Goal: Task Accomplishment & Management: Complete application form

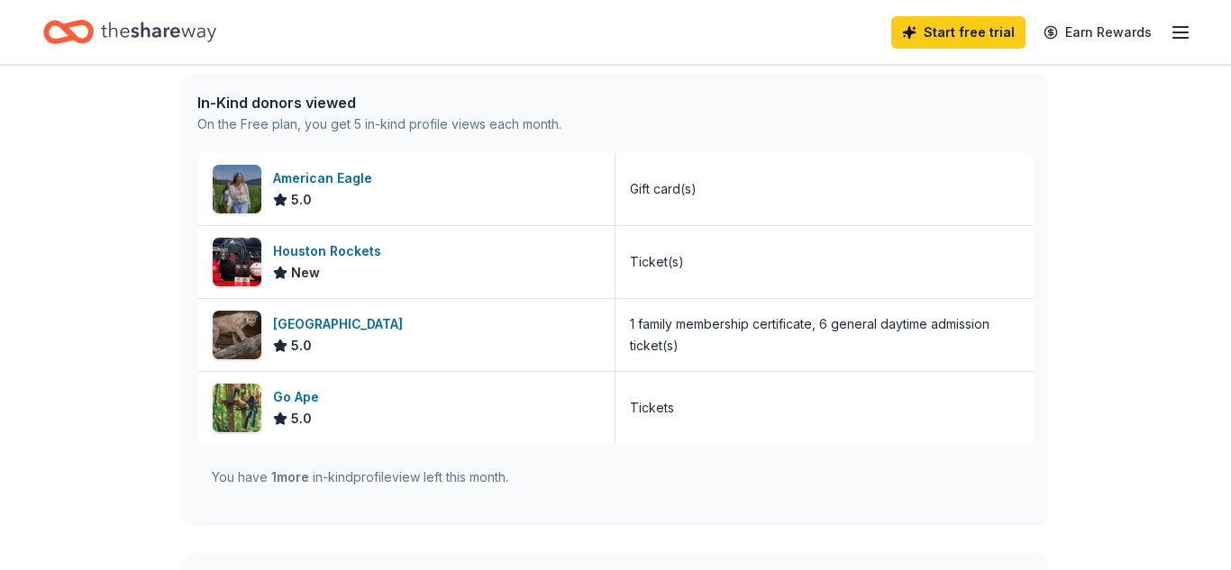
scroll to position [469, 0]
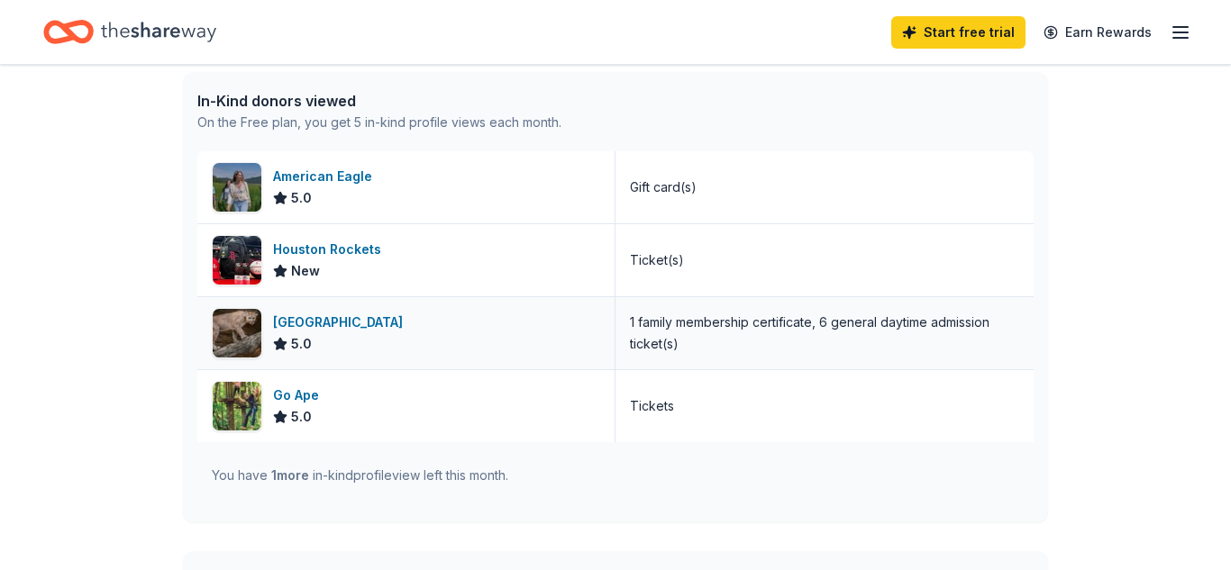
click at [324, 321] on div "[GEOGRAPHIC_DATA]" at bounding box center [341, 323] width 137 height 22
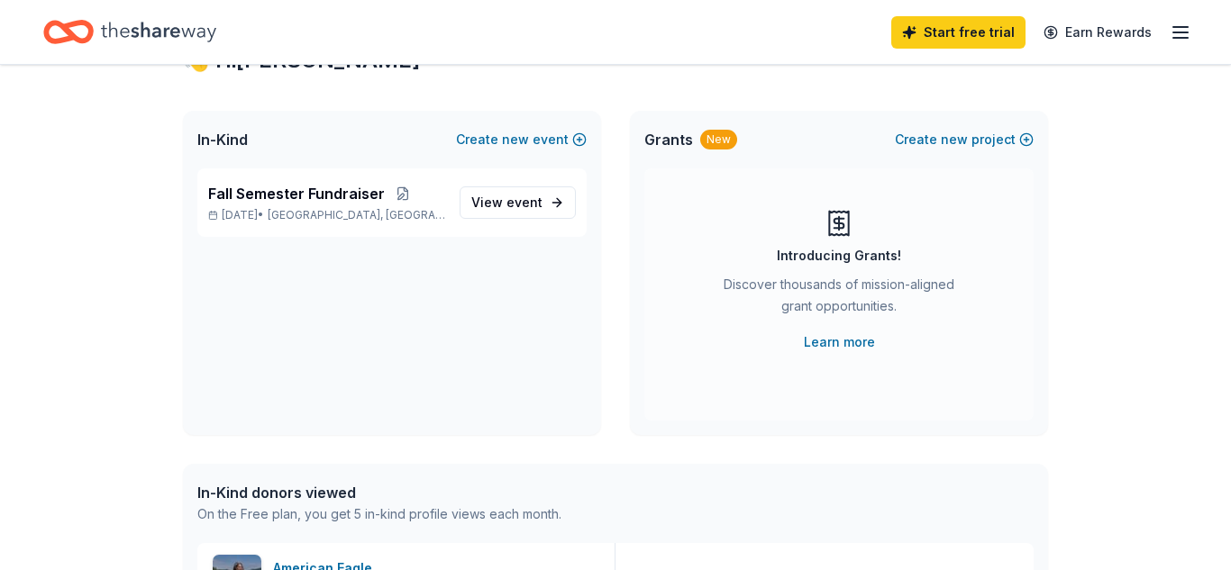
scroll to position [0, 0]
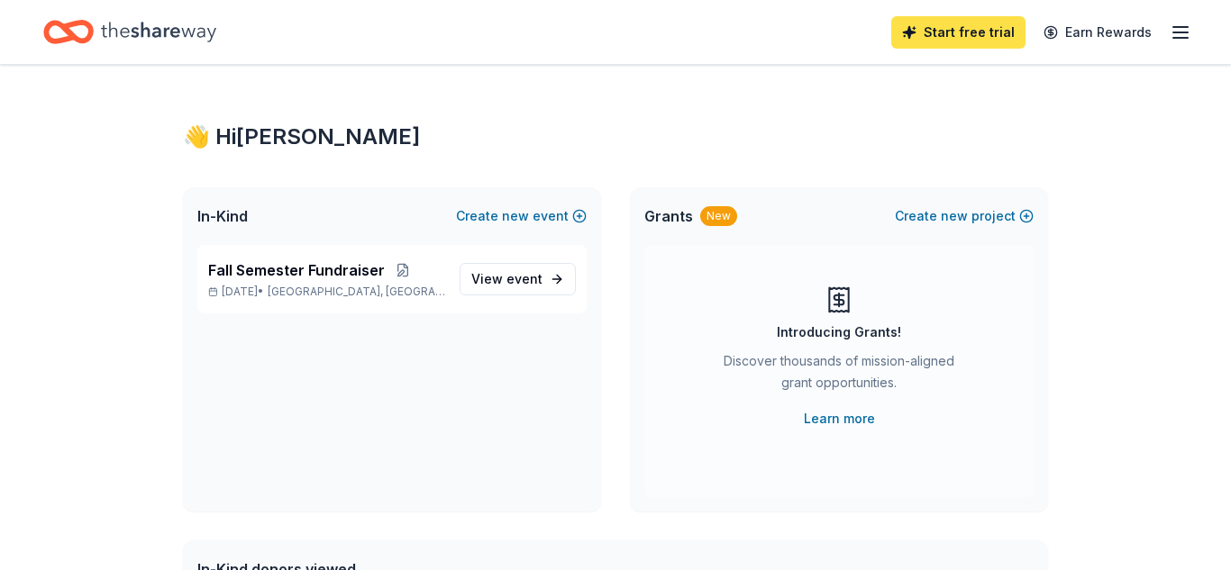
click at [950, 39] on link "Start free trial" at bounding box center [958, 32] width 134 height 32
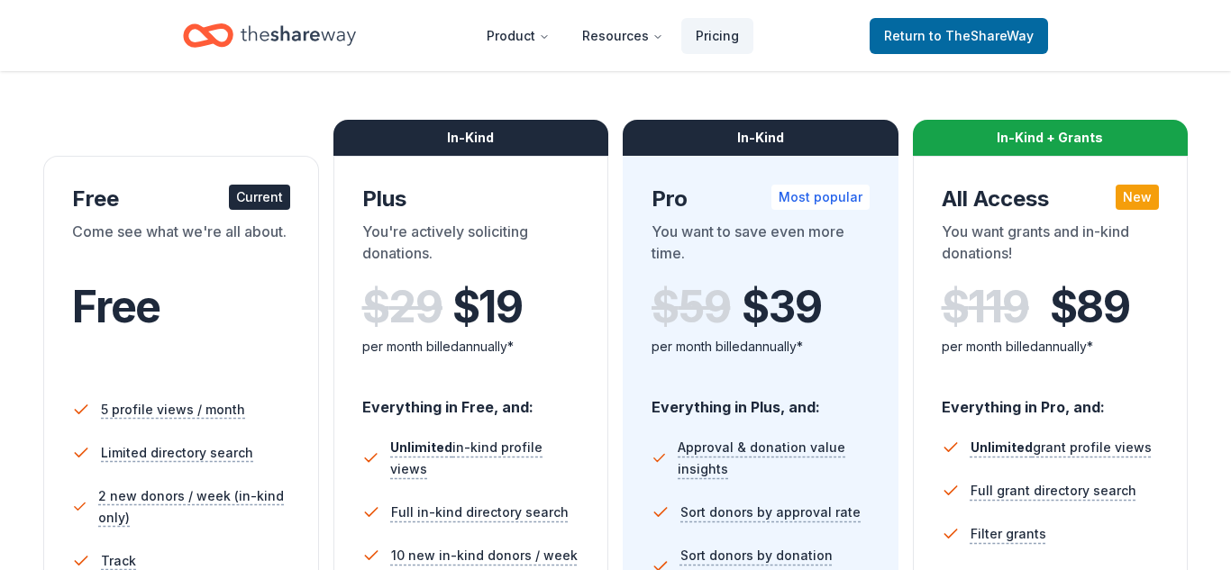
scroll to position [179, 0]
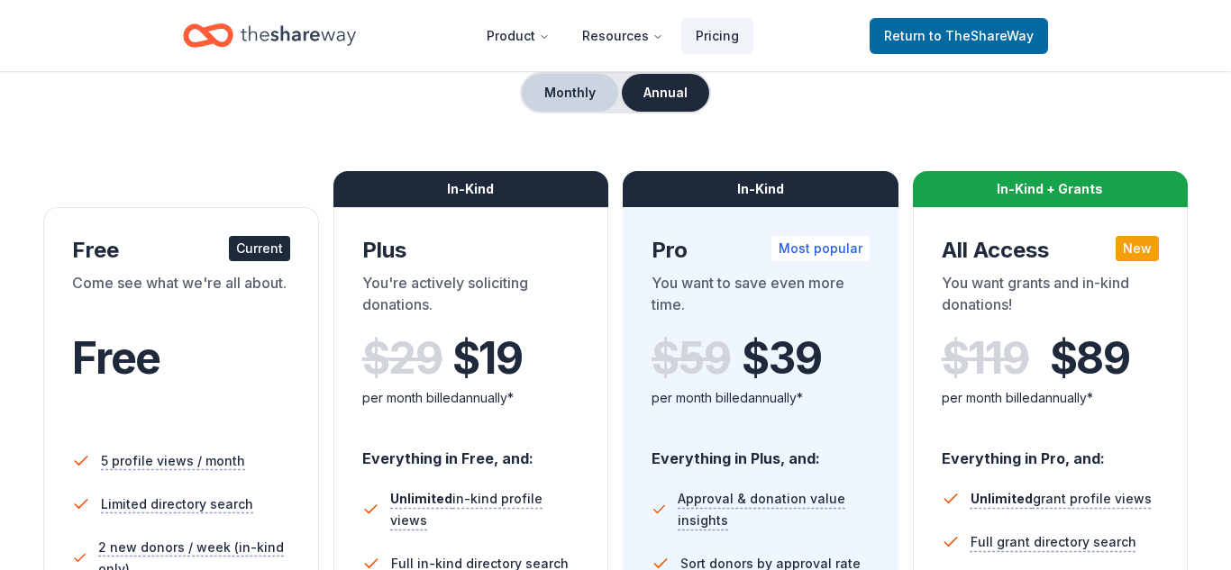
click at [562, 91] on button "Monthly" at bounding box center [570, 93] width 96 height 38
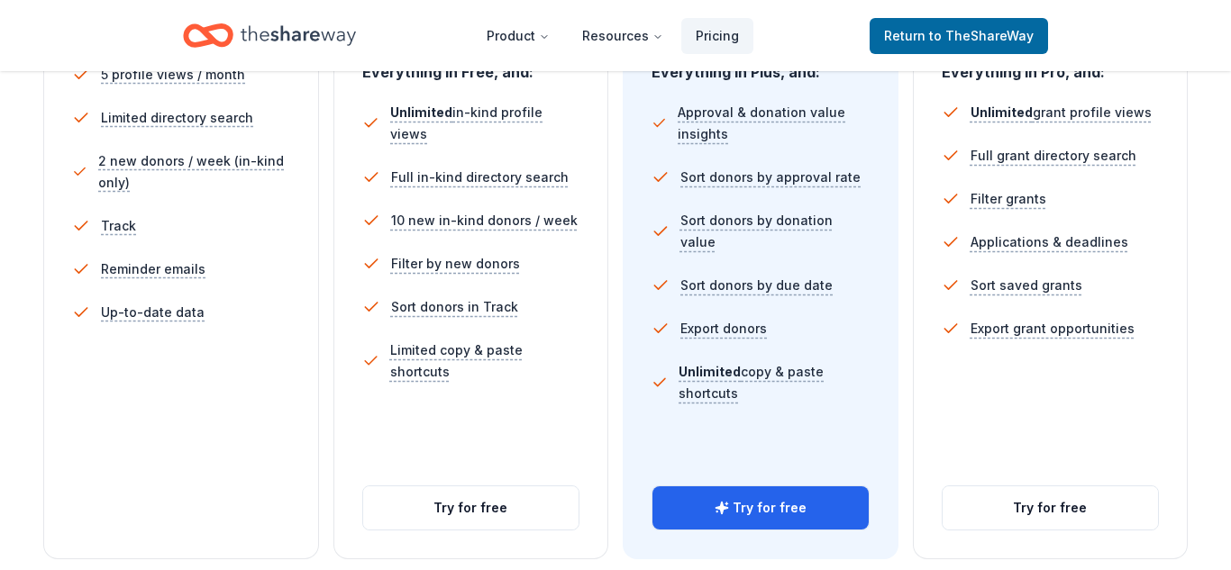
scroll to position [609, 0]
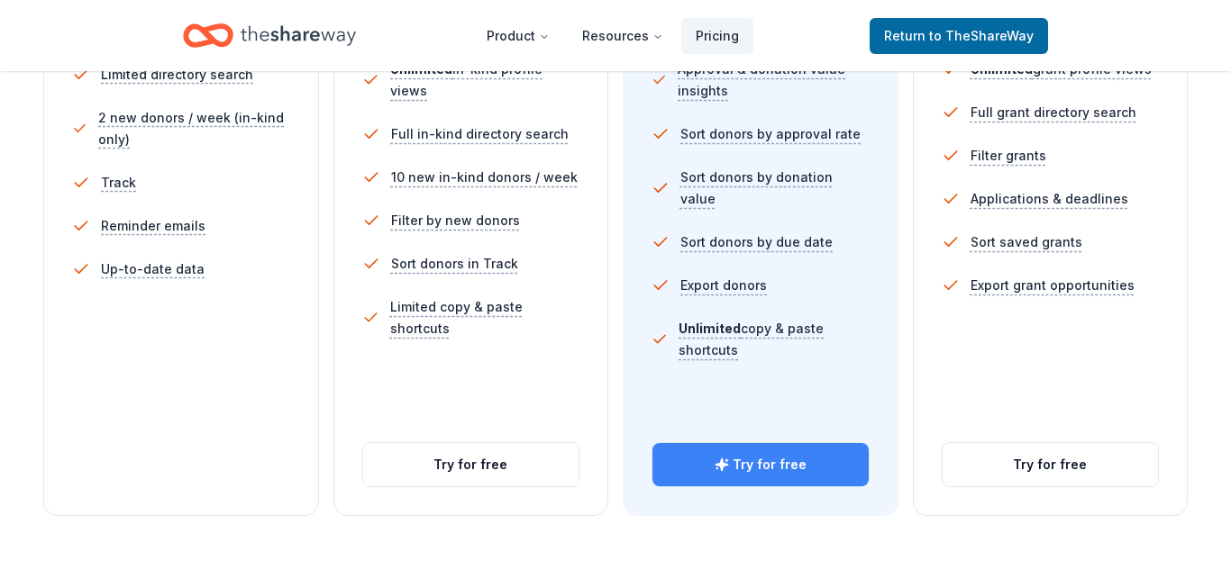
click at [771, 465] on button "Try for free" at bounding box center [760, 464] width 216 height 43
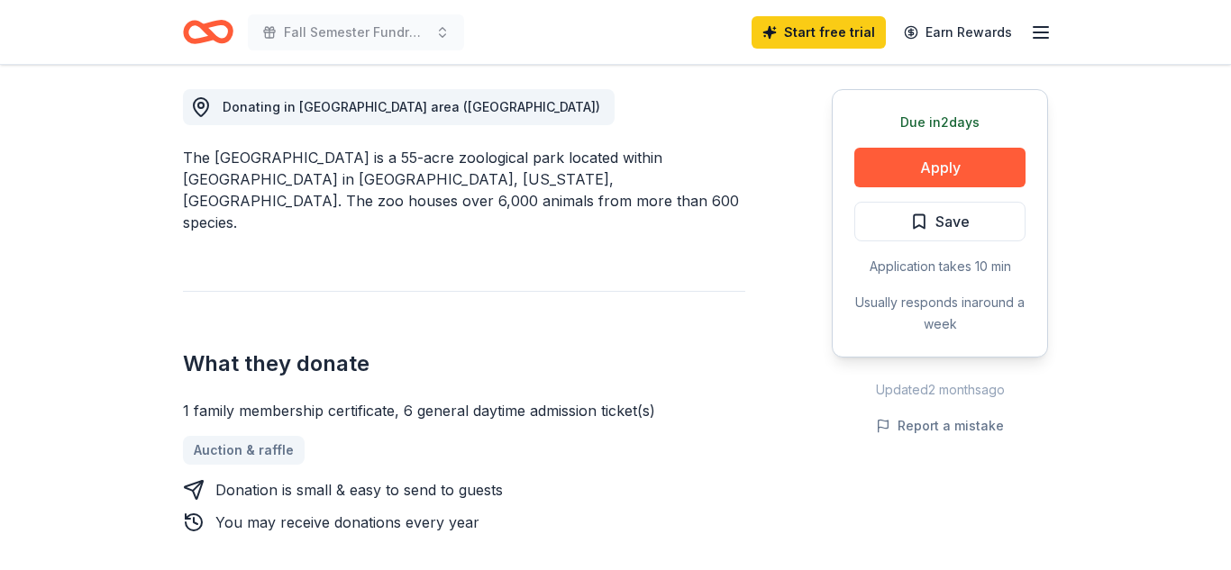
scroll to position [555, 0]
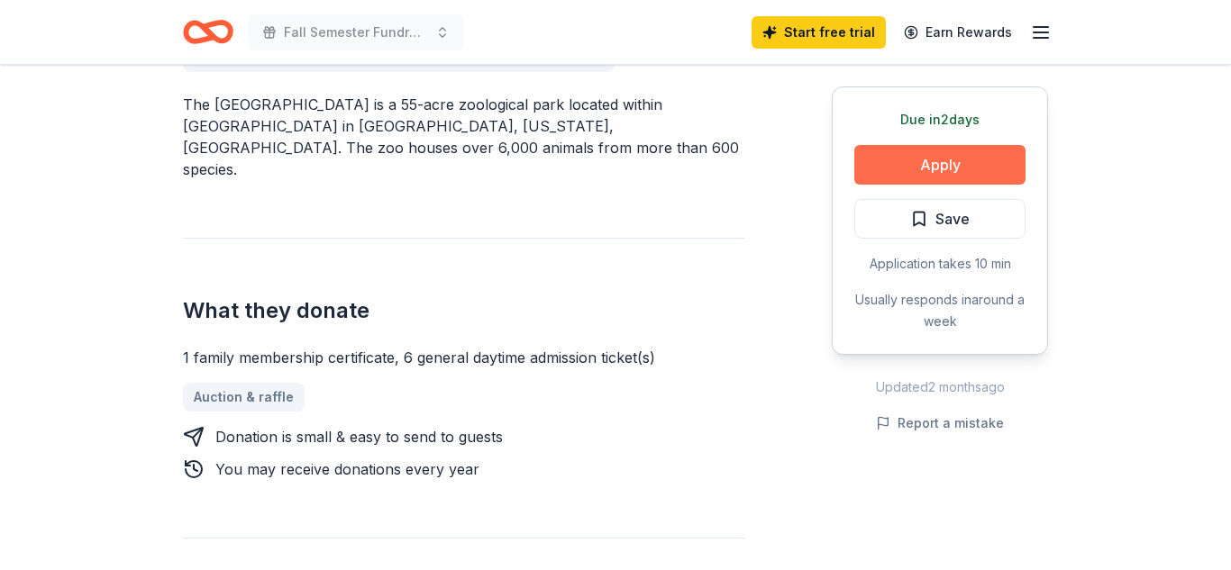
click at [922, 160] on button "Apply" at bounding box center [939, 165] width 171 height 40
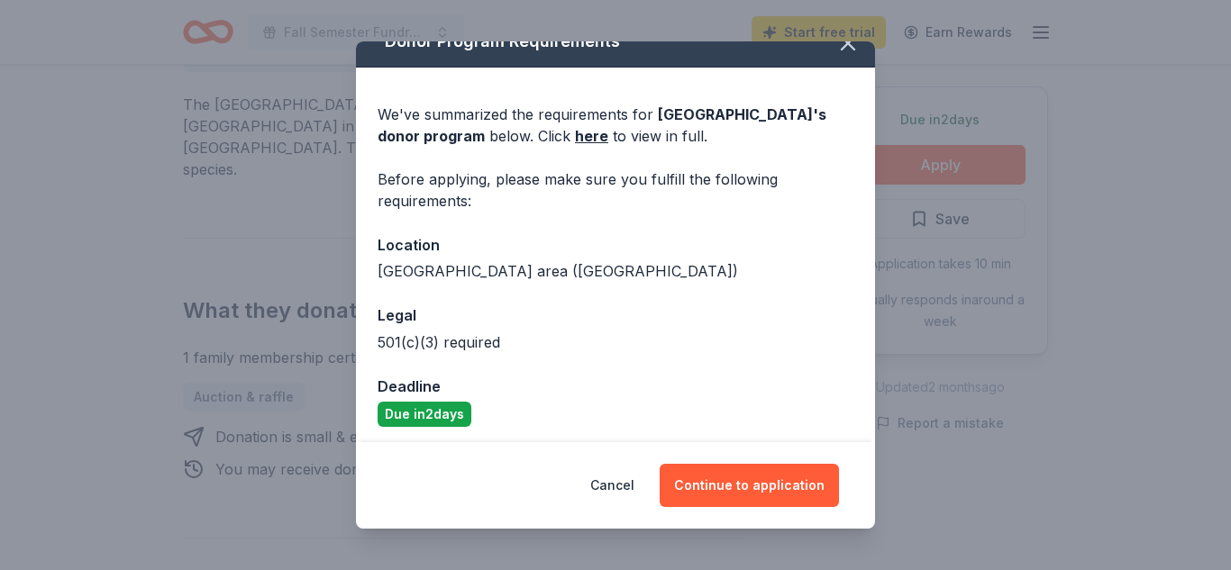
scroll to position [32, 0]
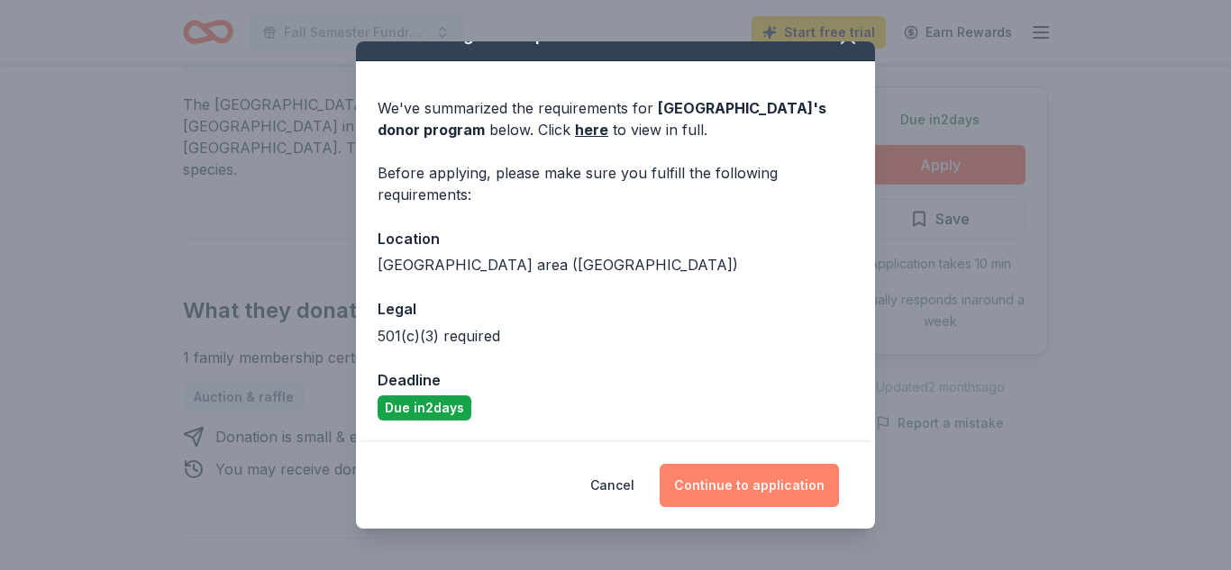
click at [727, 485] on button "Continue to application" at bounding box center [749, 485] width 179 height 43
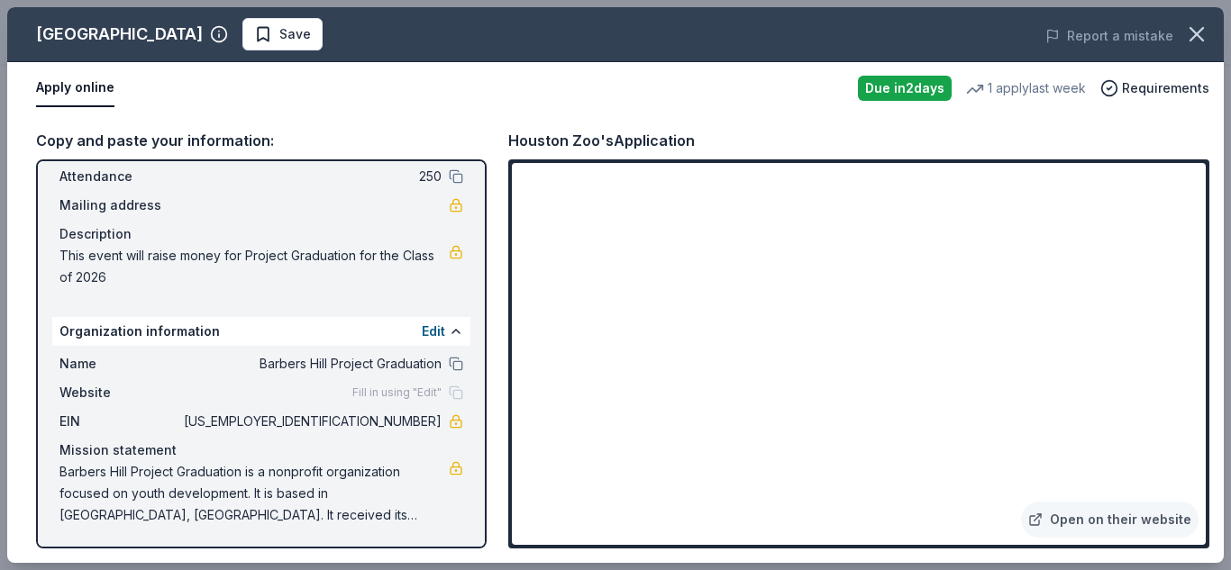
scroll to position [105, 0]
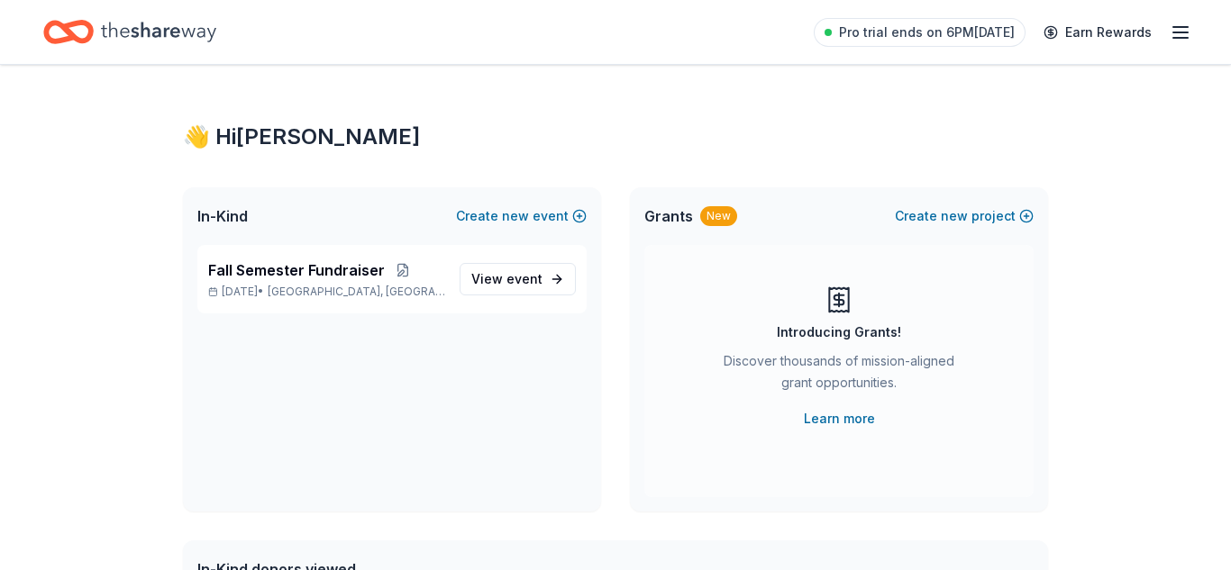
click at [1180, 33] on icon "button" at bounding box center [1181, 33] width 22 height 22
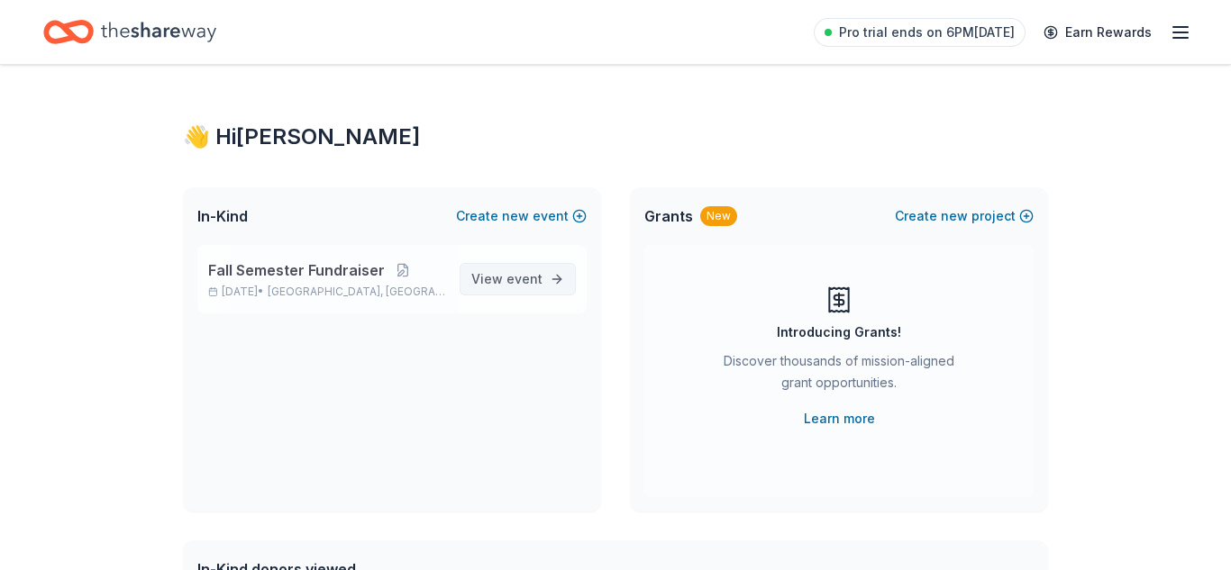
click at [499, 277] on span "View event" at bounding box center [506, 280] width 71 height 22
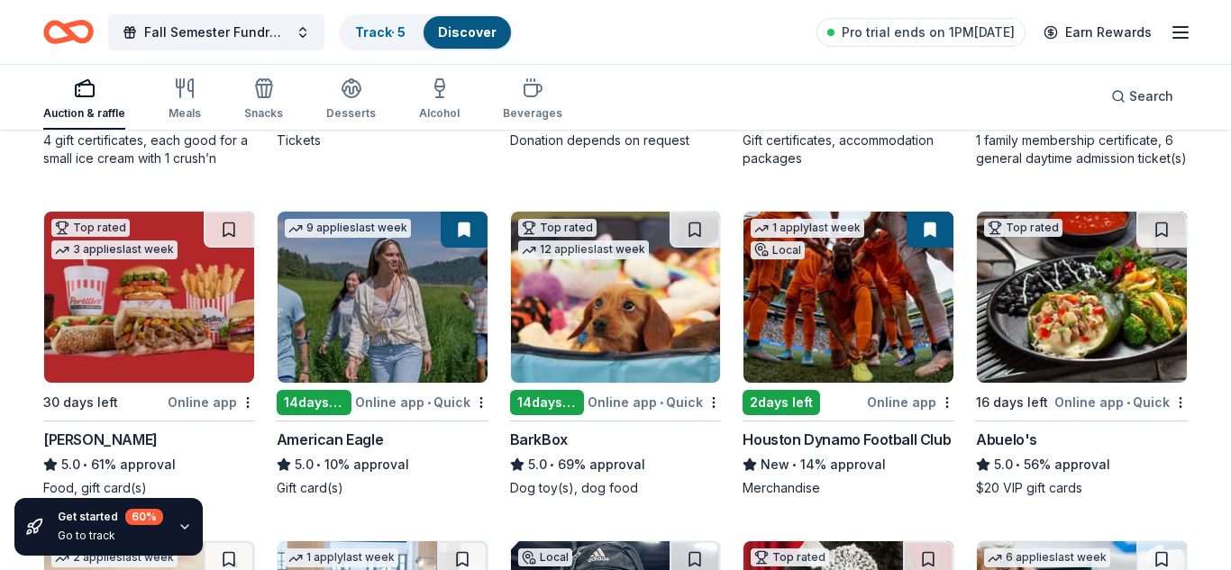
scroll to position [452, 0]
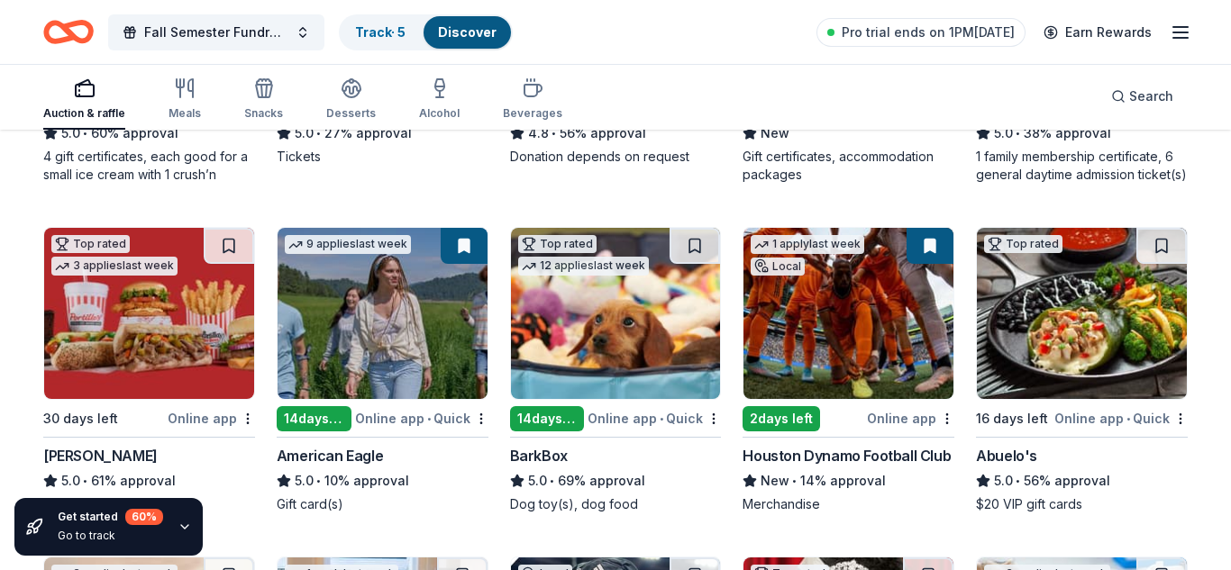
click at [834, 336] on img at bounding box center [848, 313] width 210 height 171
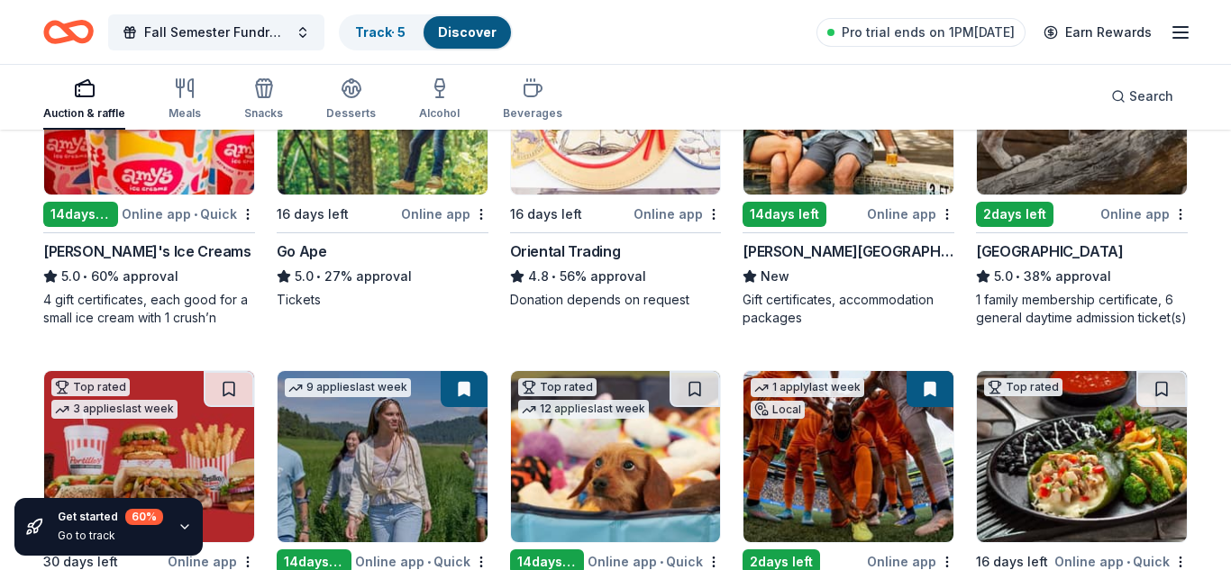
scroll to position [0, 0]
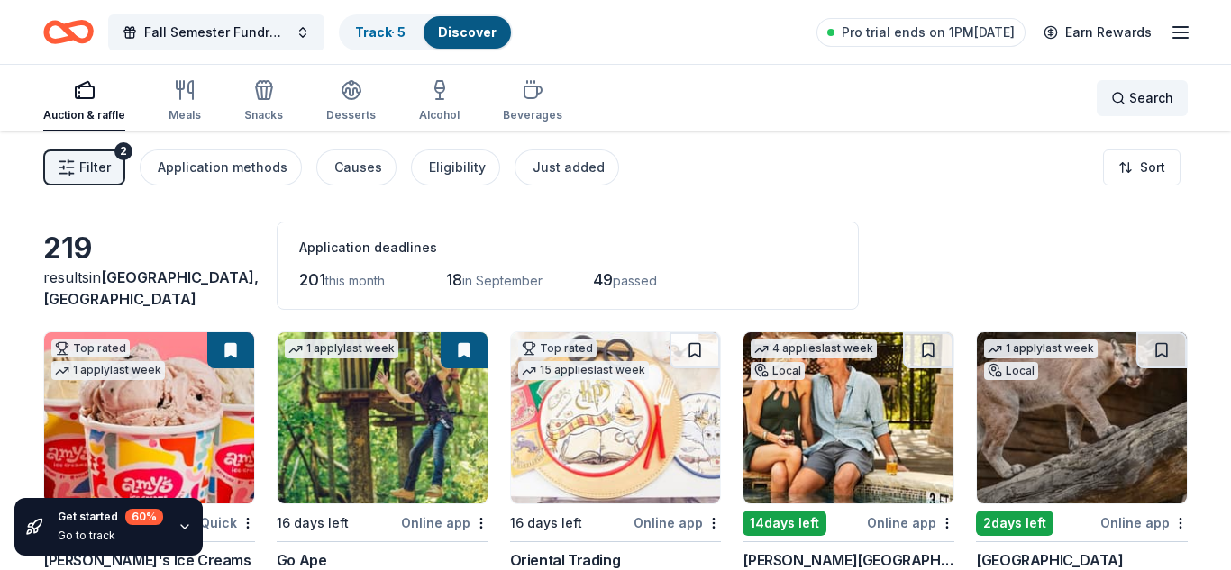
click at [1138, 107] on span "Search" at bounding box center [1151, 98] width 44 height 22
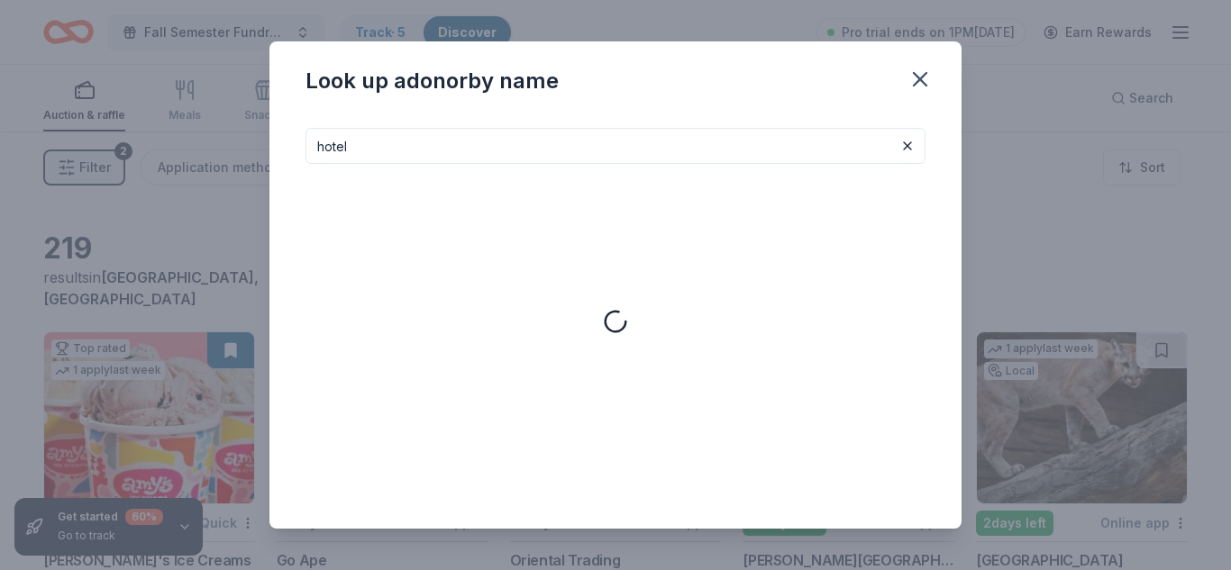
type input "hotel"
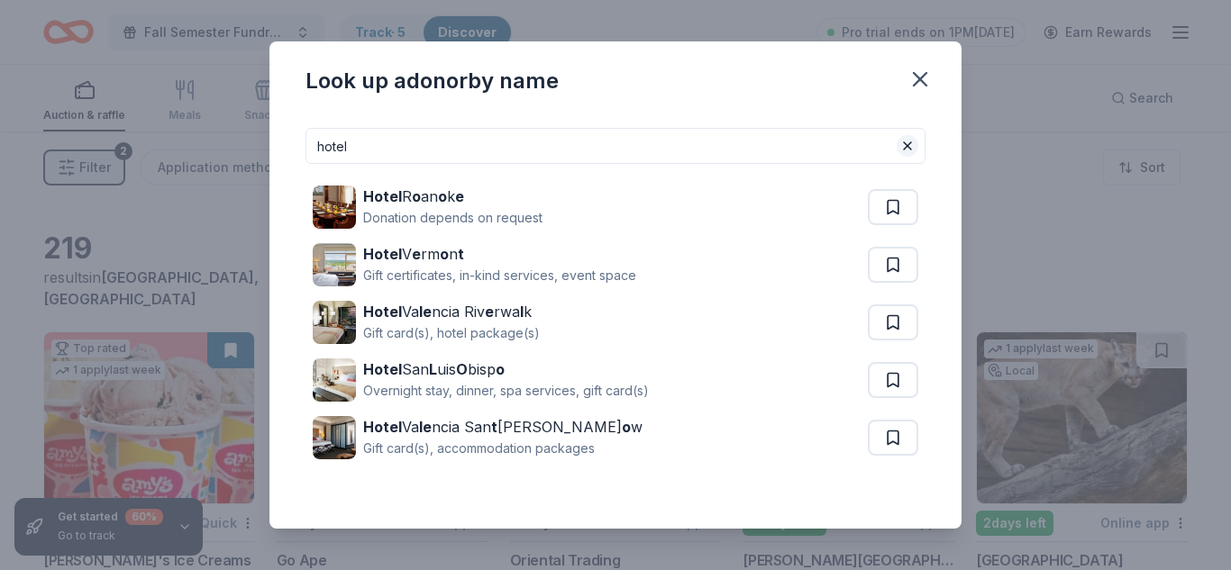
click at [900, 144] on button at bounding box center [908, 146] width 22 height 22
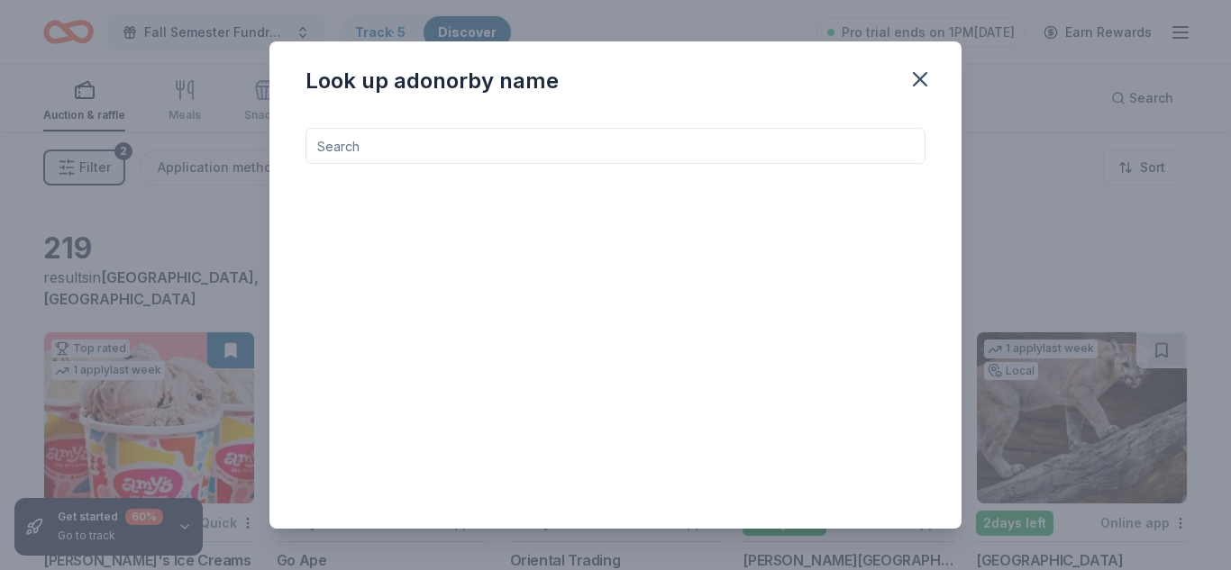
click at [780, 144] on input at bounding box center [616, 146] width 620 height 36
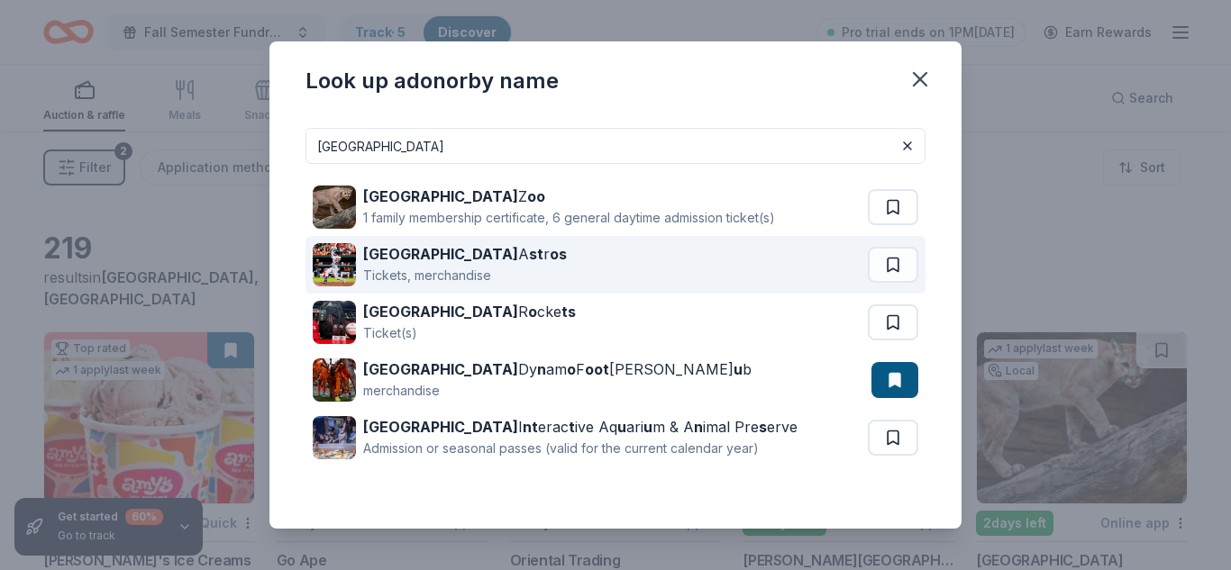
type input "houston"
click at [921, 78] on icon "button" at bounding box center [920, 79] width 13 height 13
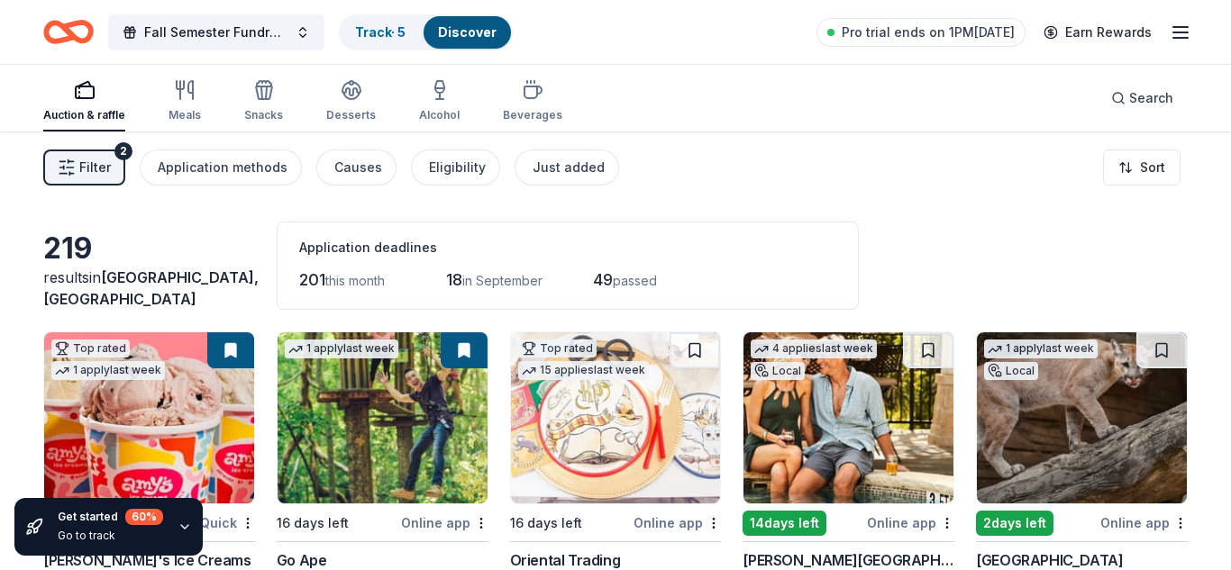
click at [101, 178] on span "Filter" at bounding box center [95, 168] width 32 height 22
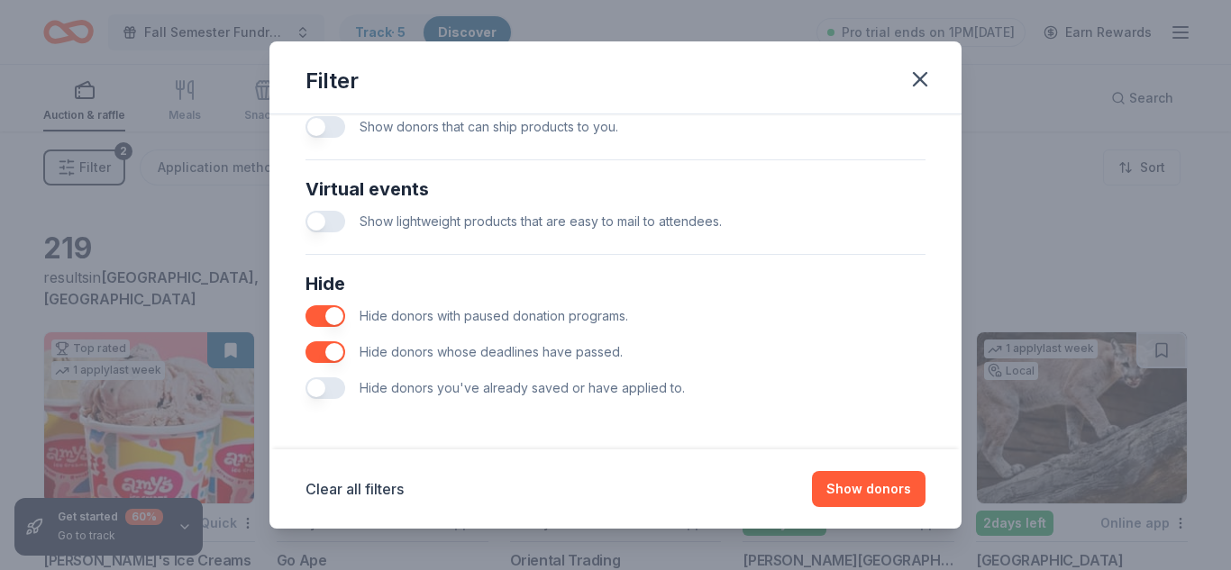
scroll to position [374, 0]
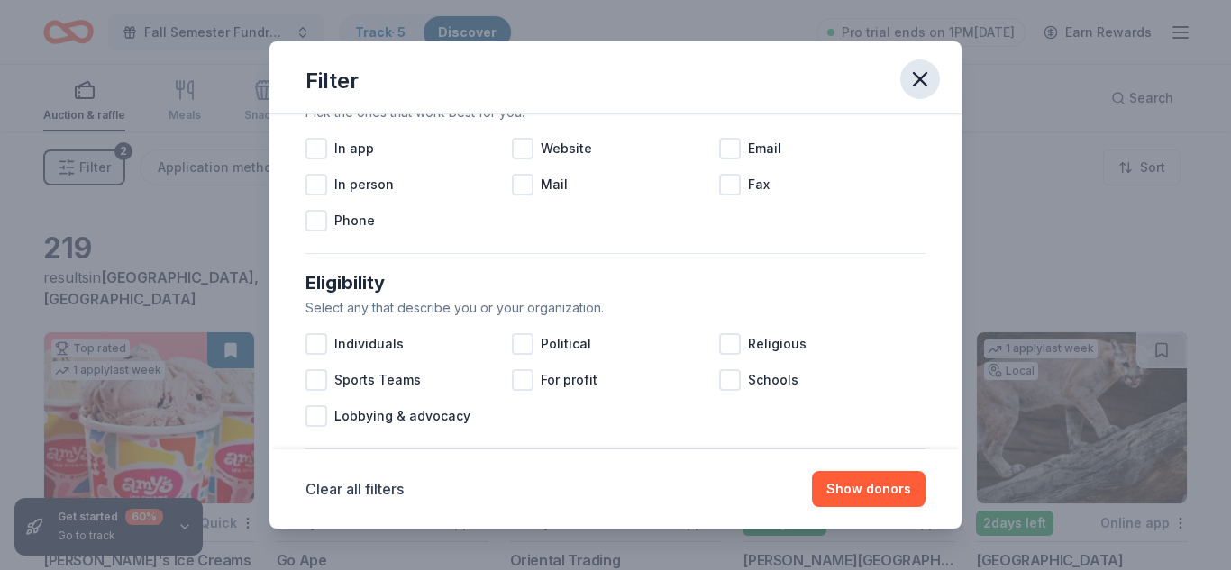
click at [920, 76] on icon "button" at bounding box center [919, 79] width 25 height 25
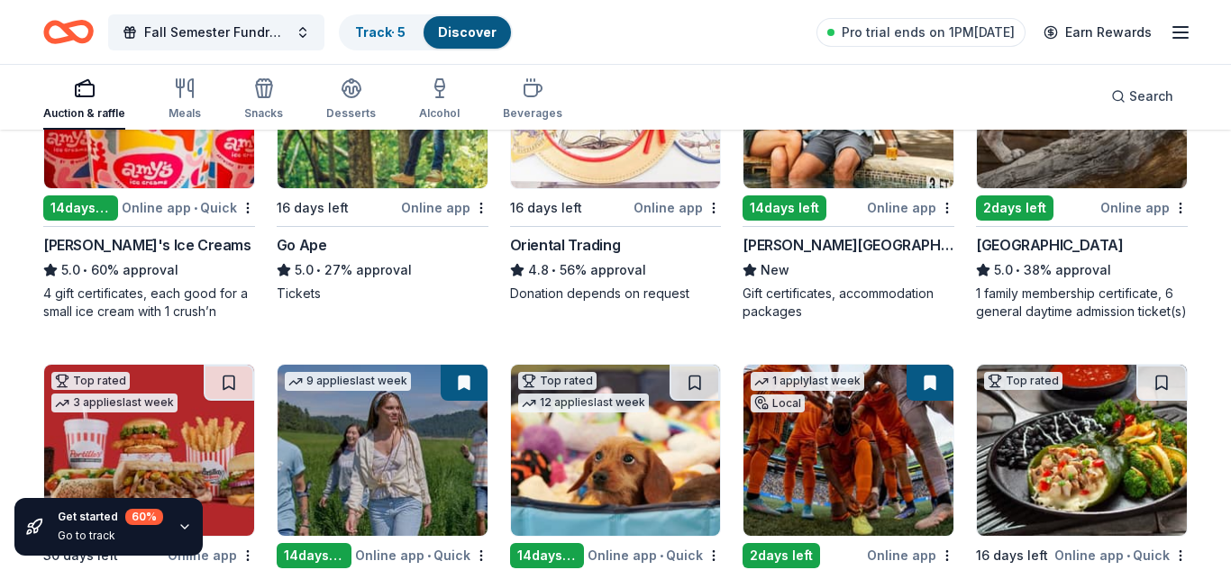
scroll to position [290, 0]
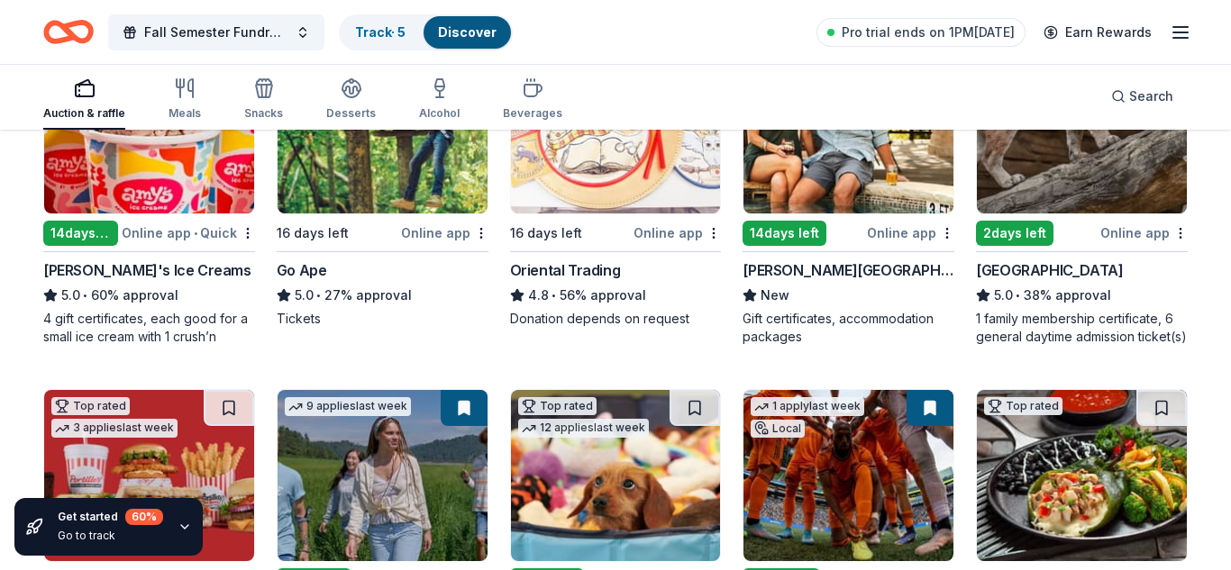
click at [882, 180] on img at bounding box center [848, 127] width 210 height 171
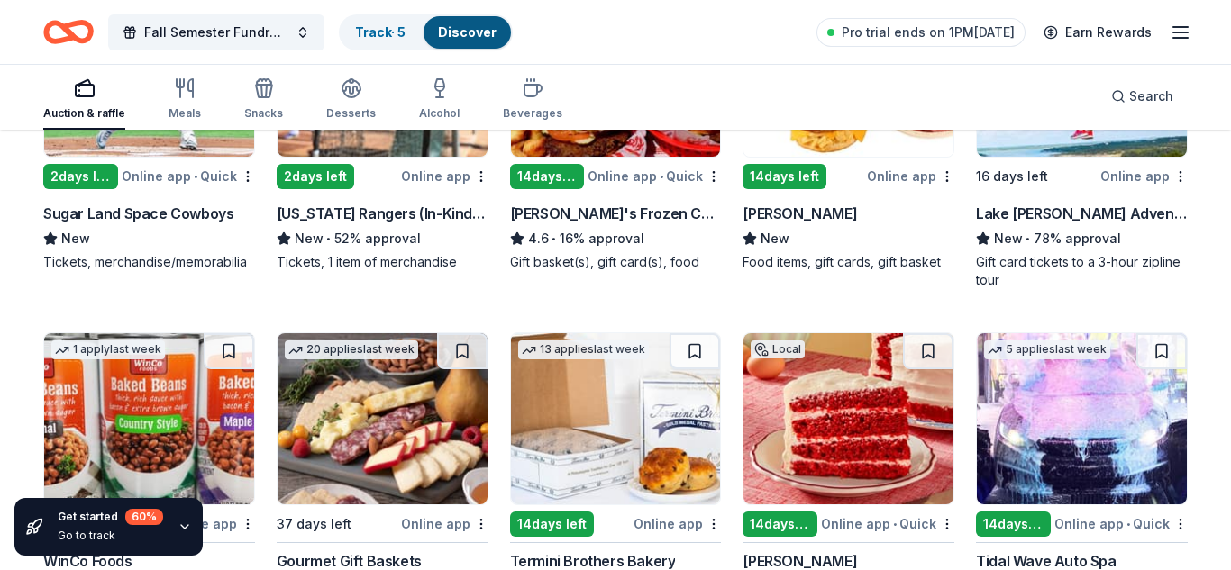
scroll to position [0, 0]
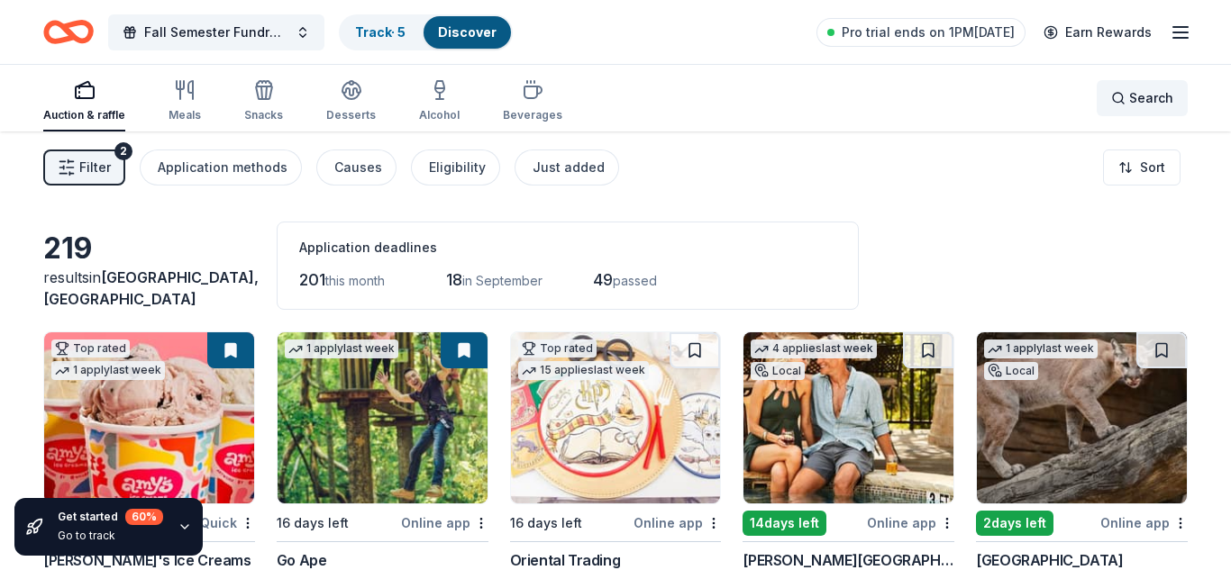
click at [1154, 105] on span "Search" at bounding box center [1151, 98] width 44 height 22
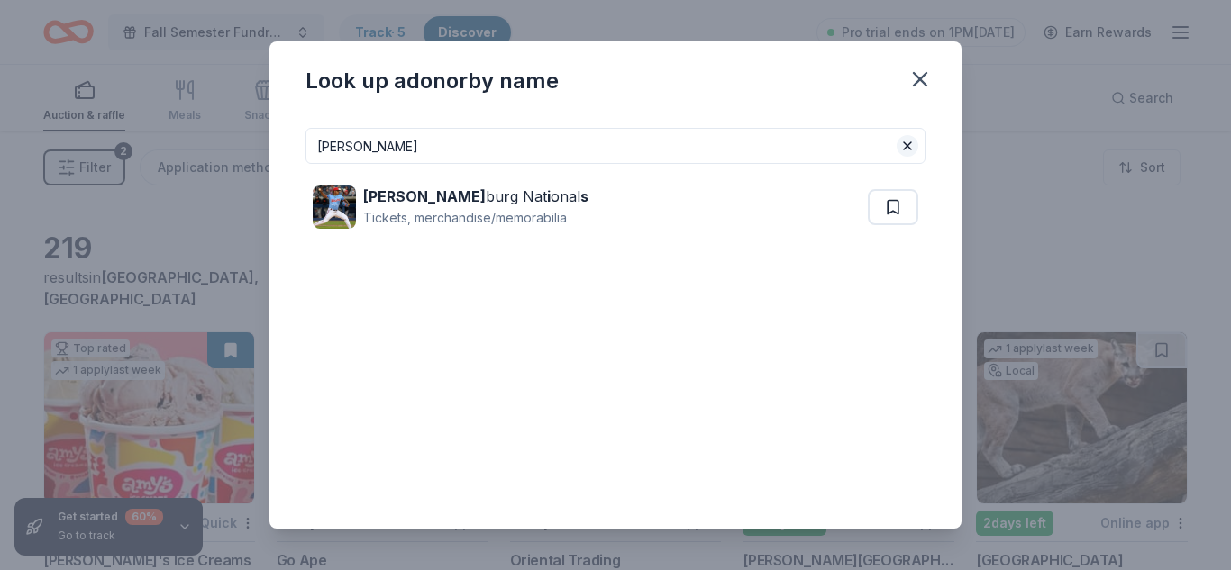
type input "fredricks"
click at [904, 146] on button at bounding box center [908, 146] width 22 height 22
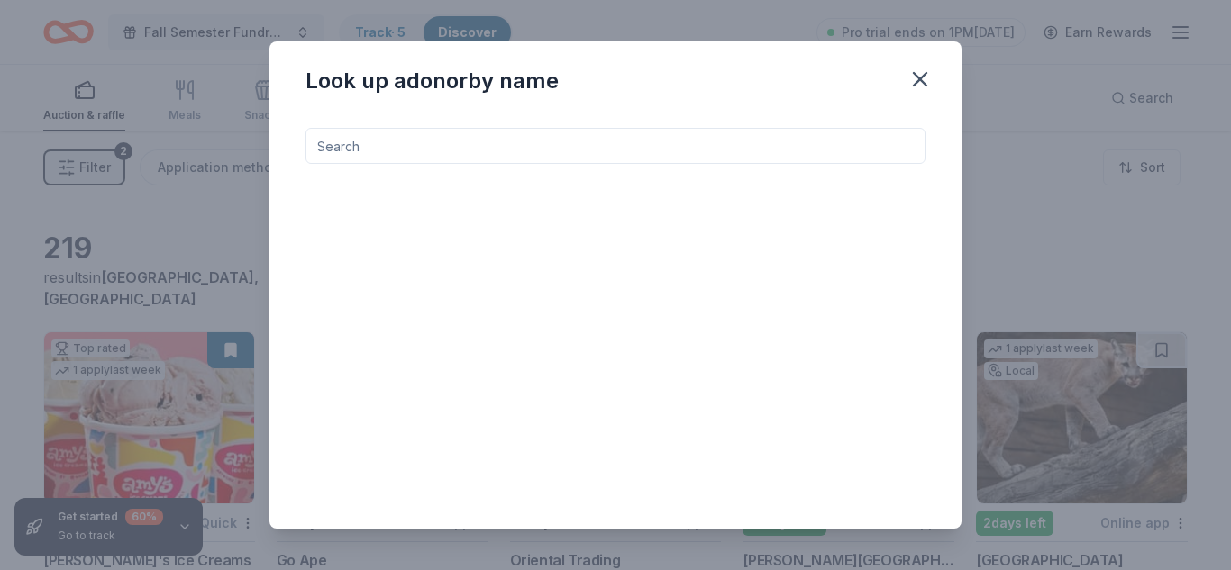
drag, startPoint x: 926, startPoint y: 86, endPoint x: 705, endPoint y: 344, distance: 340.6
click at [926, 86] on icon "button" at bounding box center [920, 79] width 13 height 13
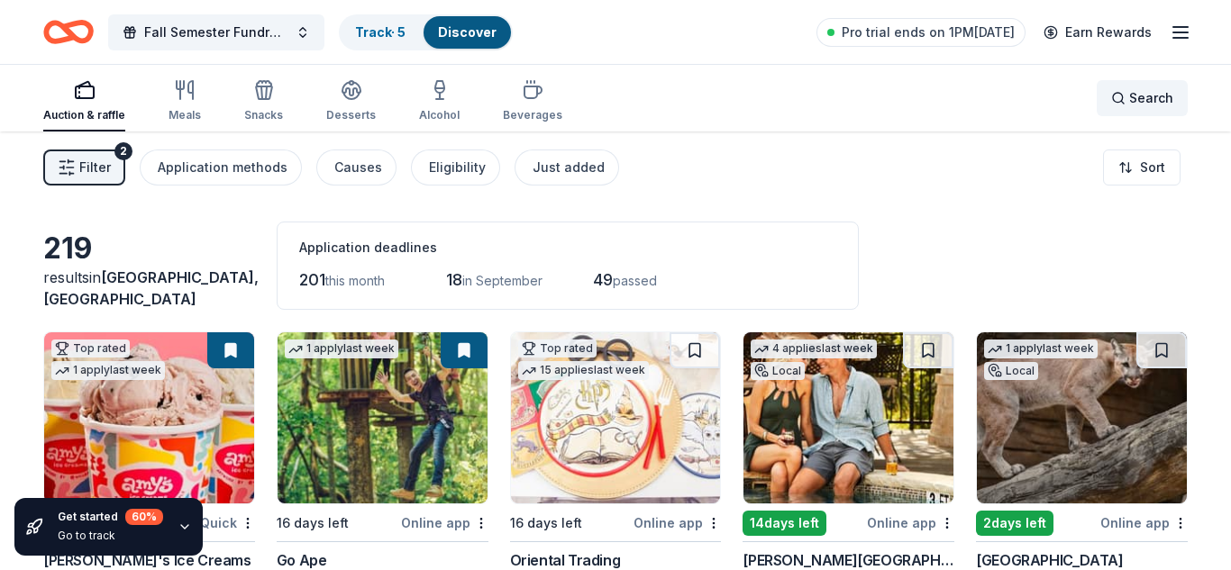
click at [1127, 91] on div "Search" at bounding box center [1142, 98] width 62 height 22
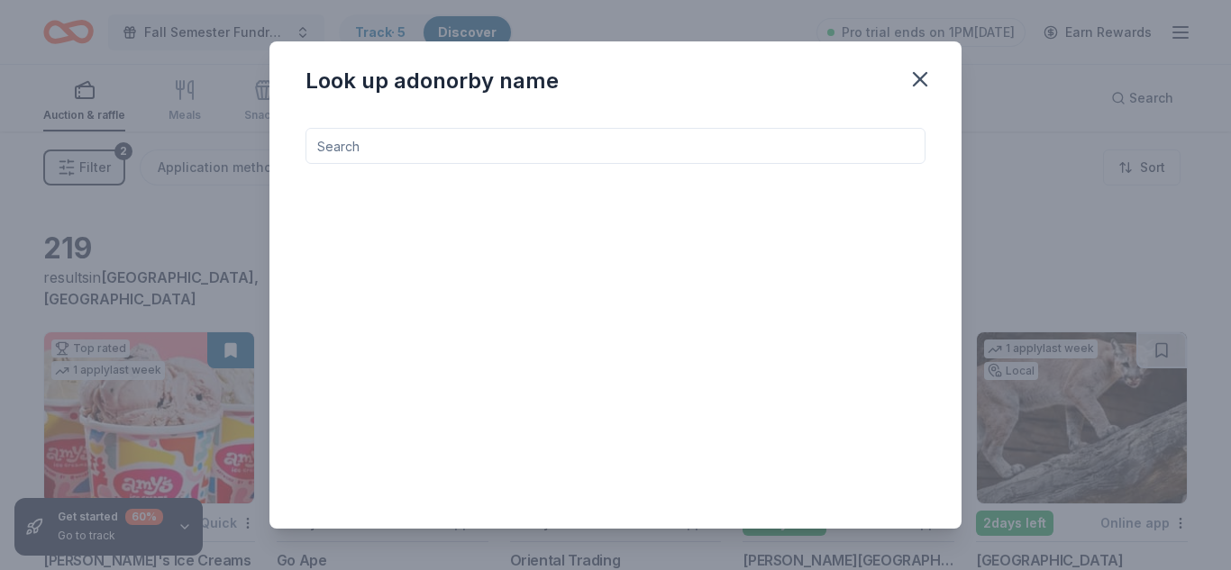
type input "v"
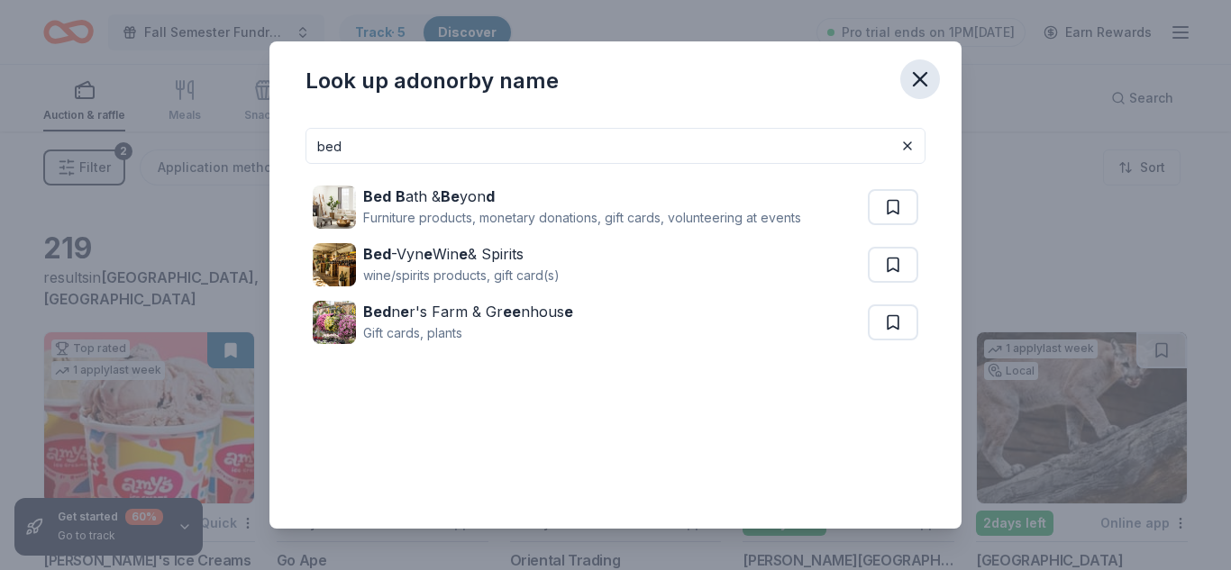
type input "bed"
click at [912, 87] on icon "button" at bounding box center [919, 79] width 25 height 25
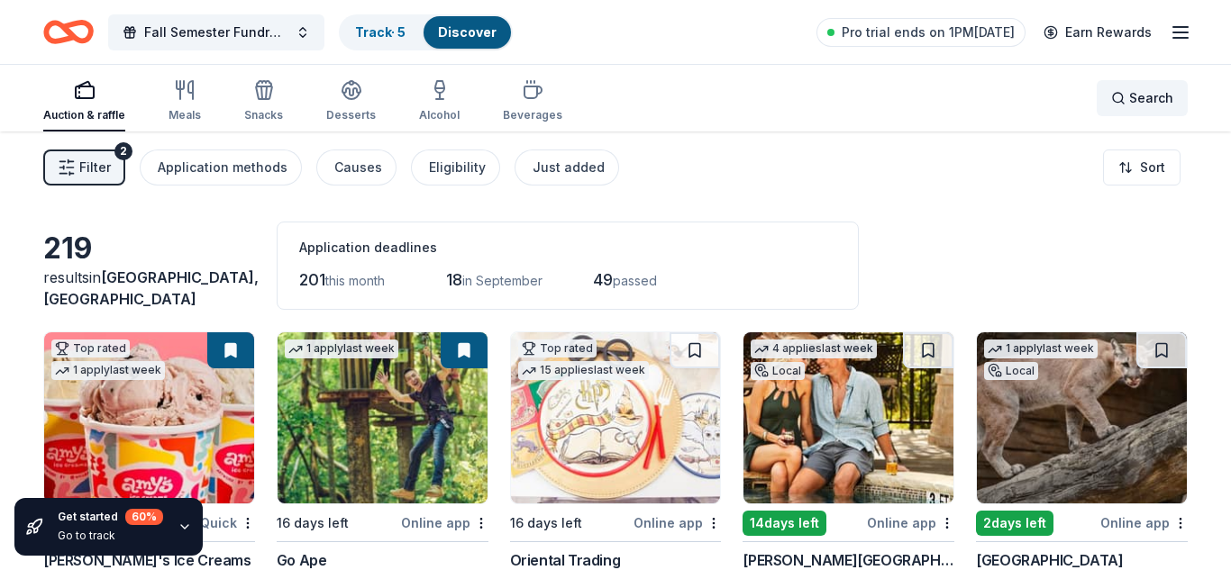
click at [1147, 93] on span "Search" at bounding box center [1151, 98] width 44 height 22
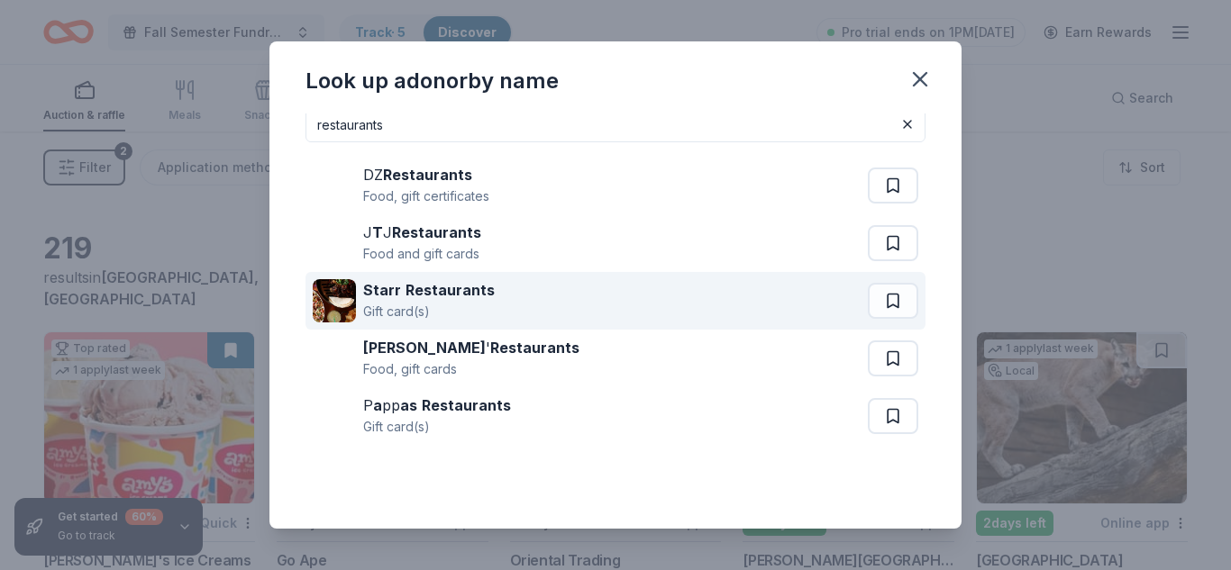
scroll to position [32, 0]
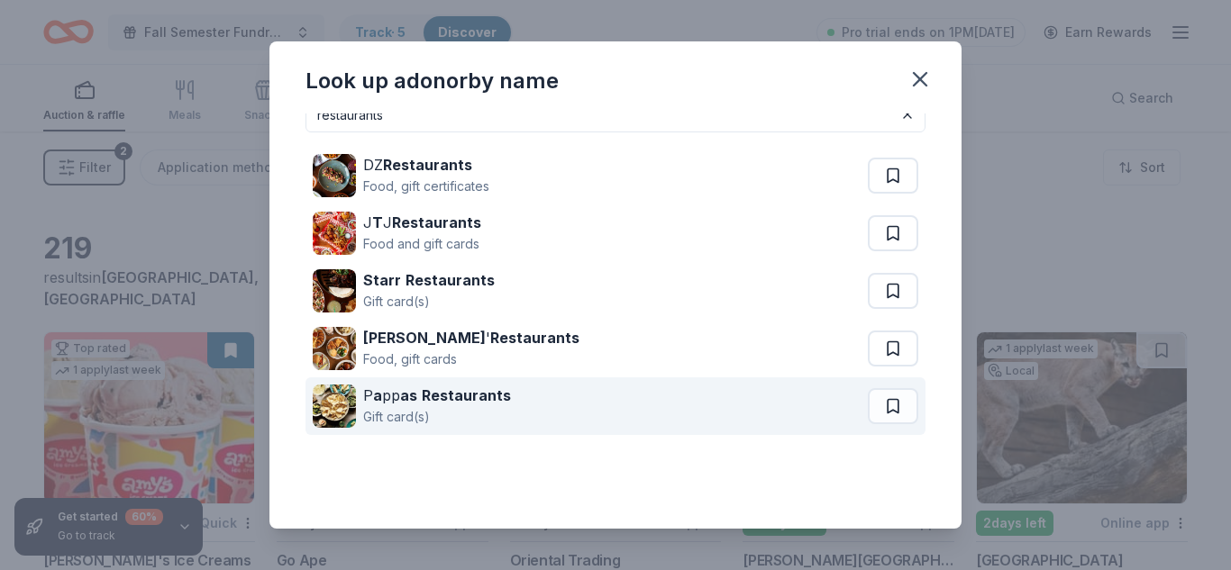
type input "restaurants"
click at [712, 401] on div "P a pp as Restaurants Gift card(s)" at bounding box center [590, 407] width 555 height 58
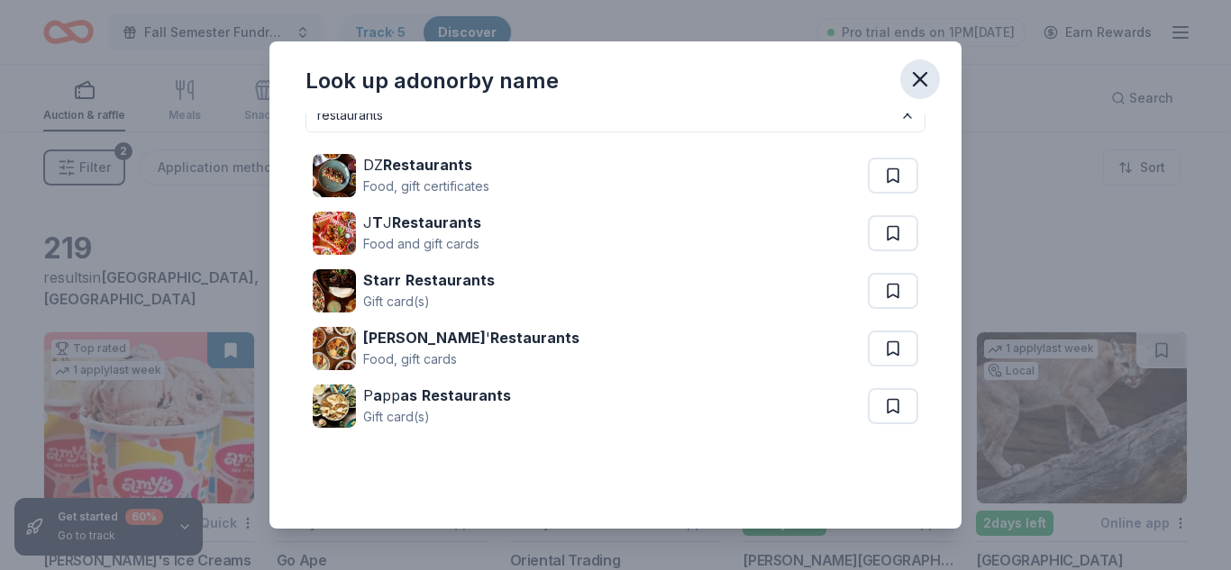
click at [919, 75] on icon "button" at bounding box center [919, 79] width 25 height 25
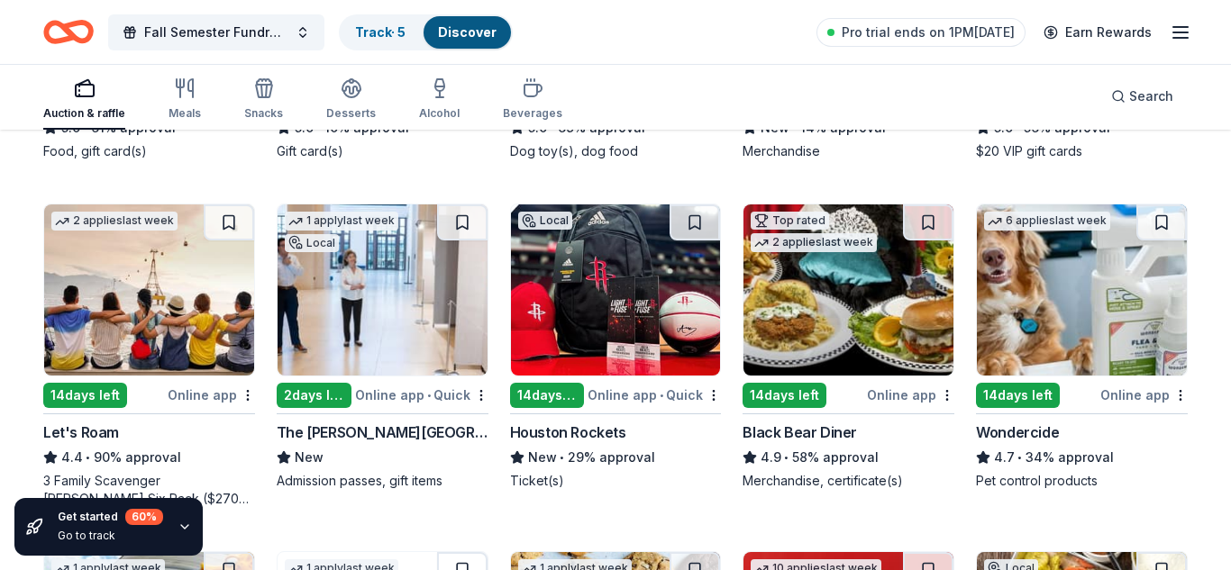
scroll to position [805, 0]
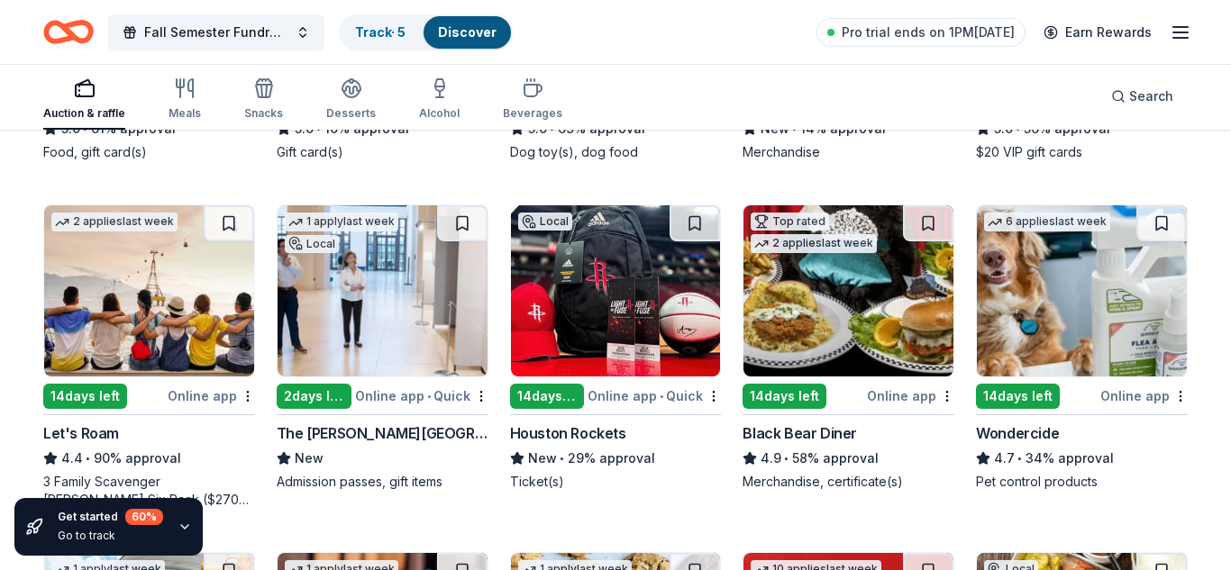
click at [836, 290] on img at bounding box center [848, 290] width 210 height 171
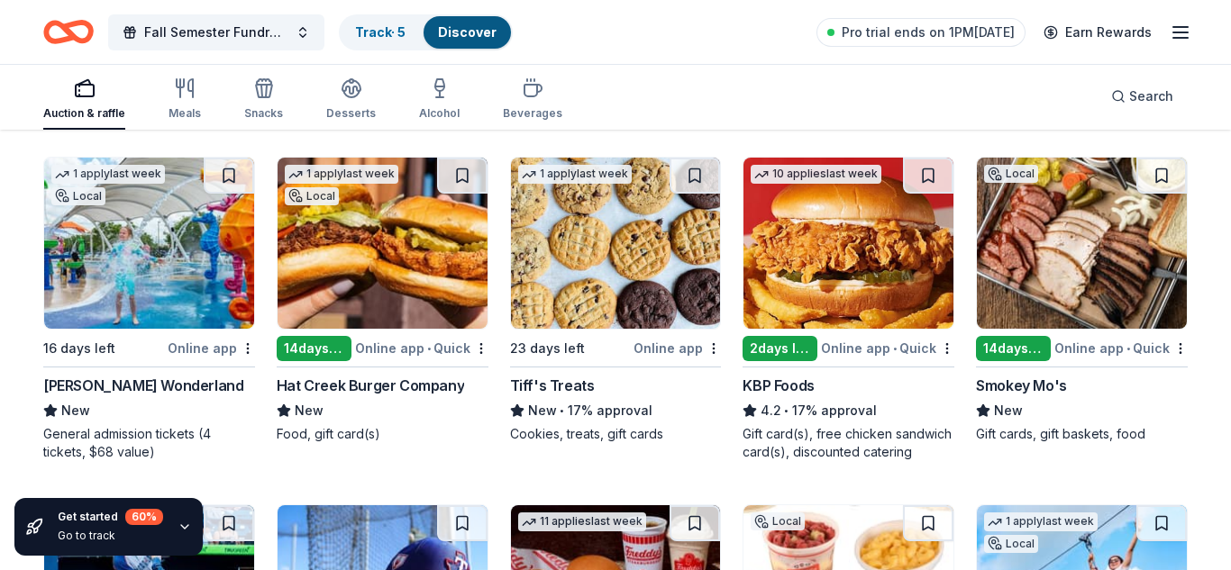
scroll to position [1206, 0]
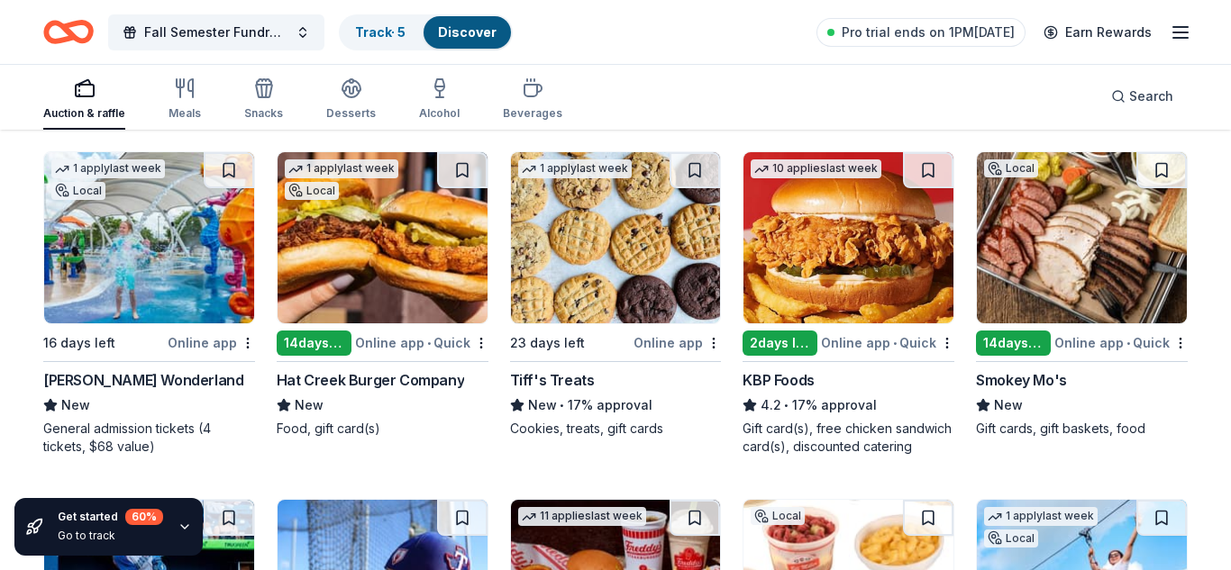
click at [576, 379] on div "Tiff's Treats" at bounding box center [552, 380] width 85 height 22
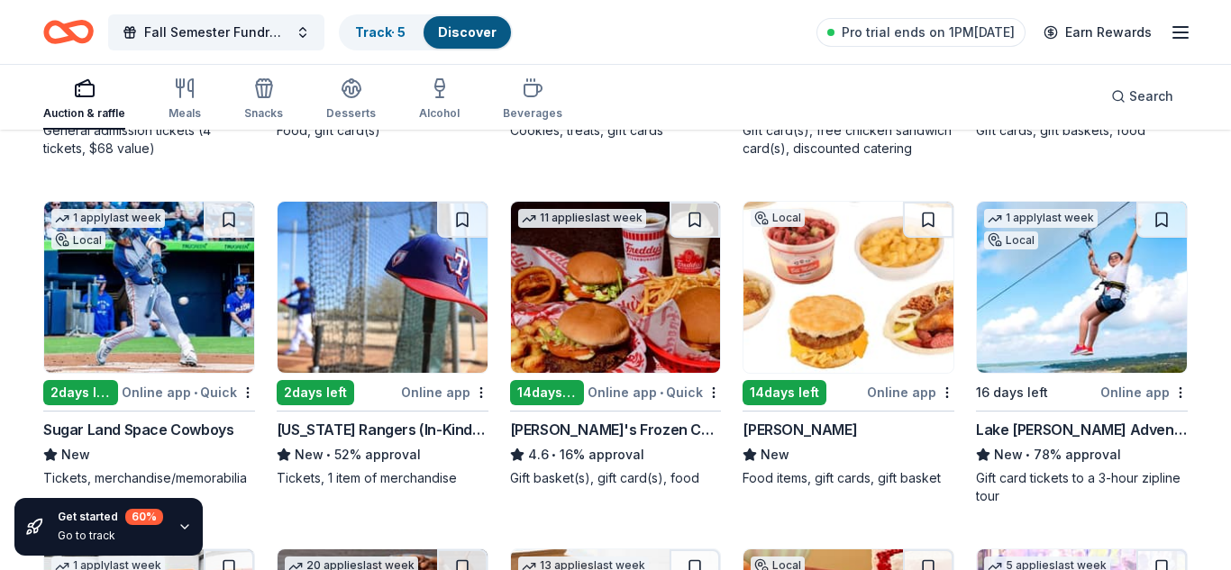
scroll to position [1524, 0]
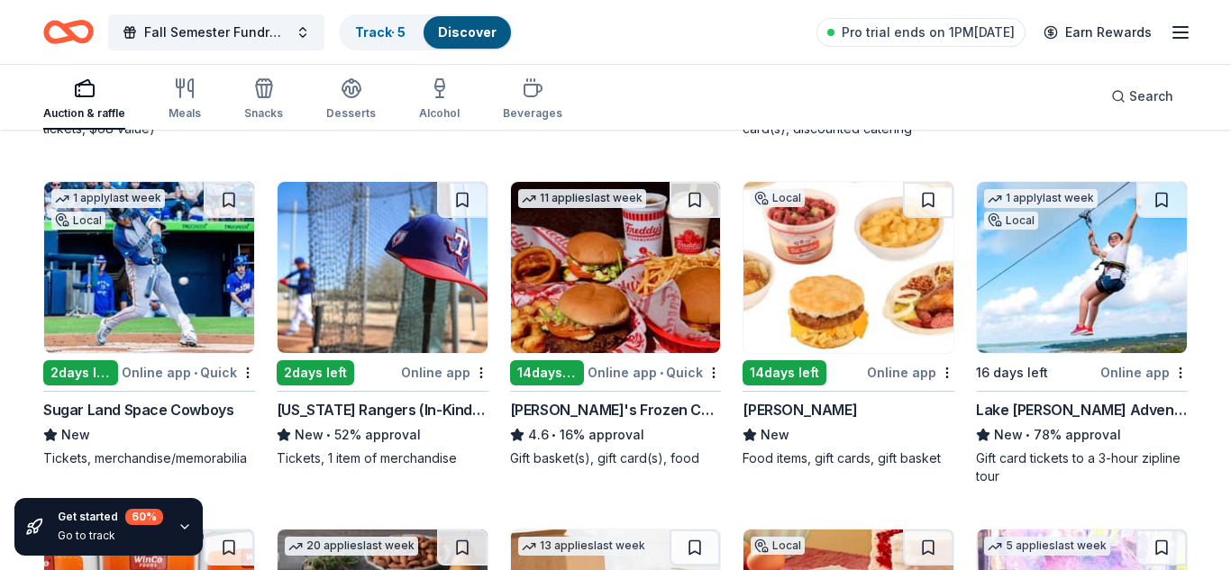
click at [181, 283] on img at bounding box center [149, 267] width 210 height 171
click at [123, 289] on img at bounding box center [149, 267] width 210 height 171
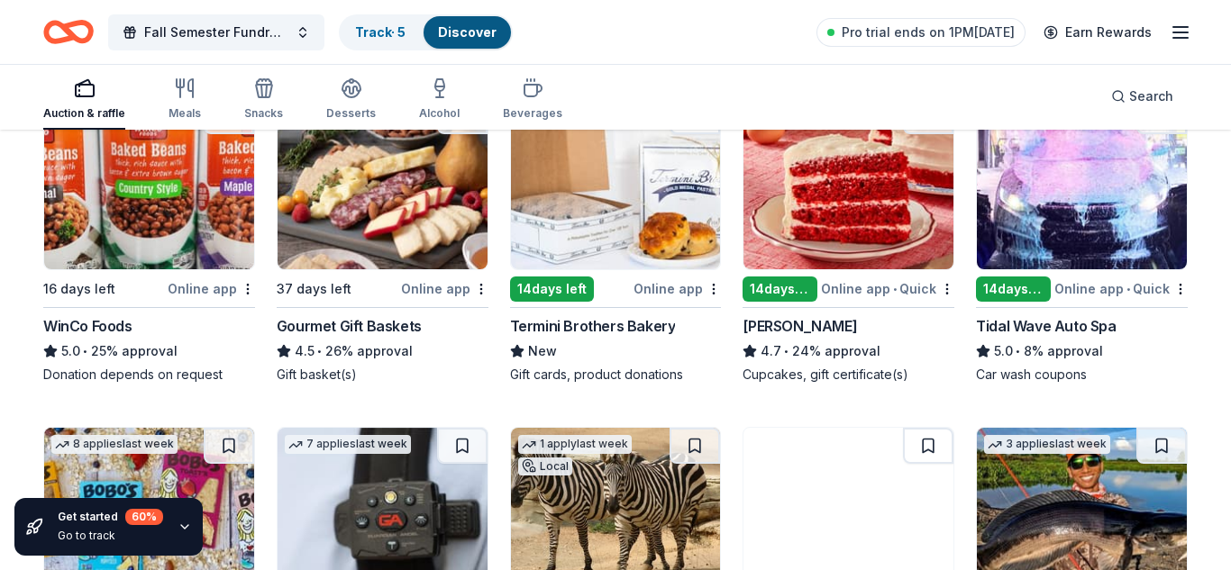
scroll to position [1957, 0]
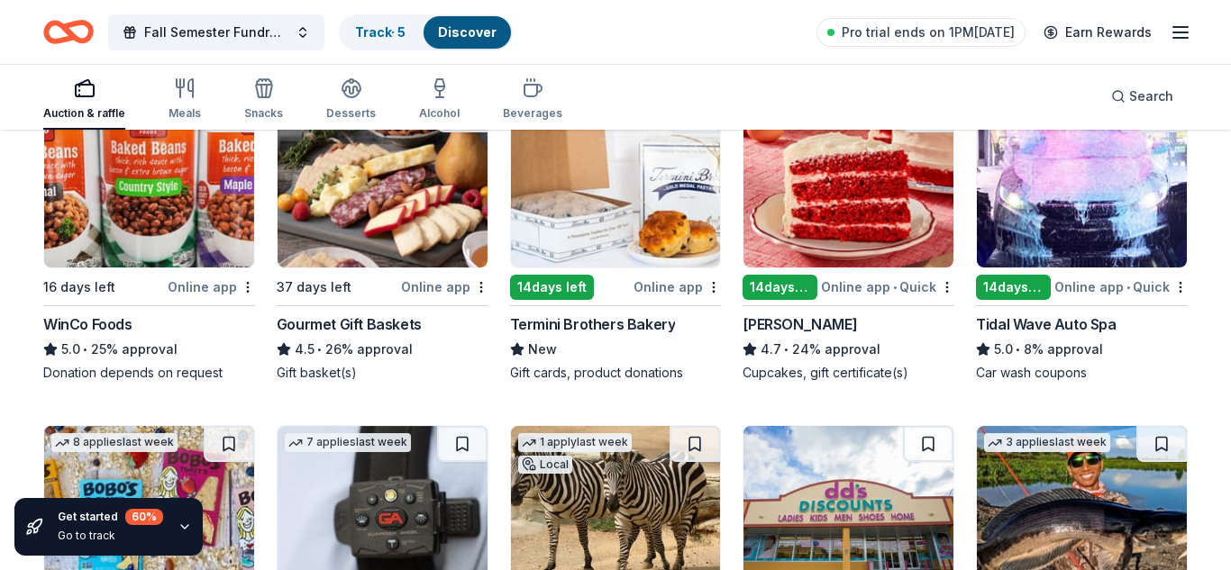
click at [1178, 38] on line "button" at bounding box center [1180, 38] width 14 height 0
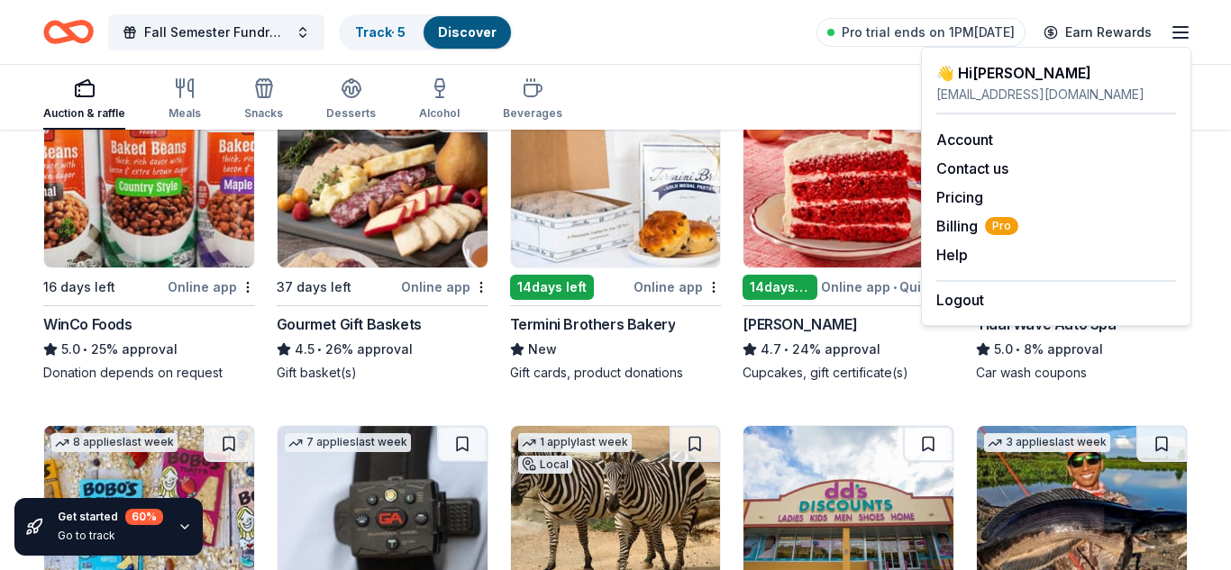
click at [1178, 38] on line "button" at bounding box center [1180, 38] width 14 height 0
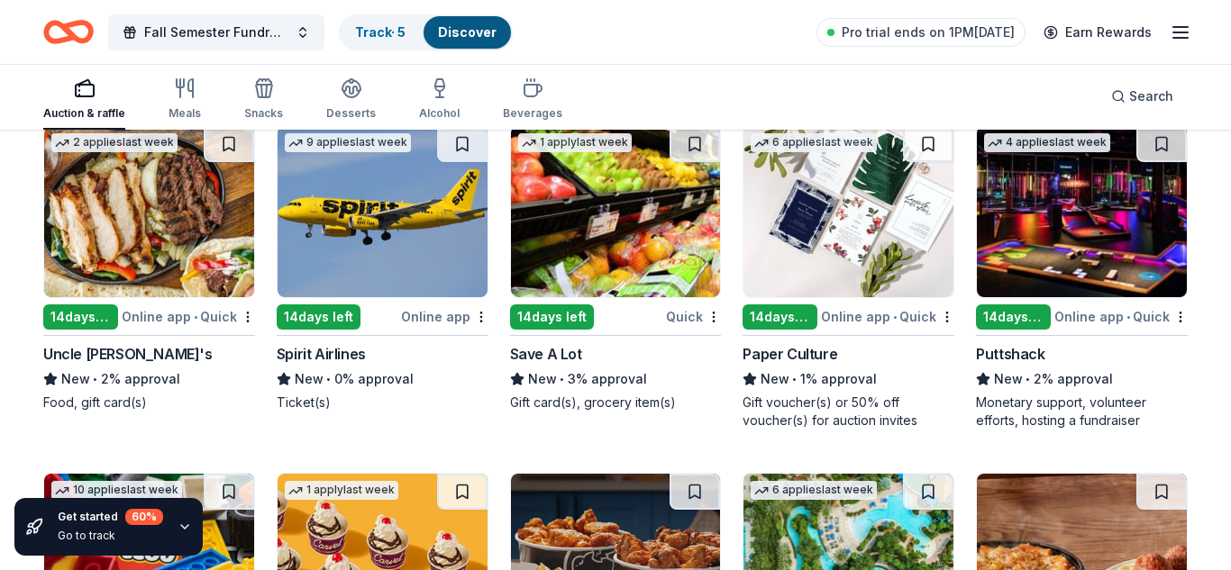
scroll to position [10151, 0]
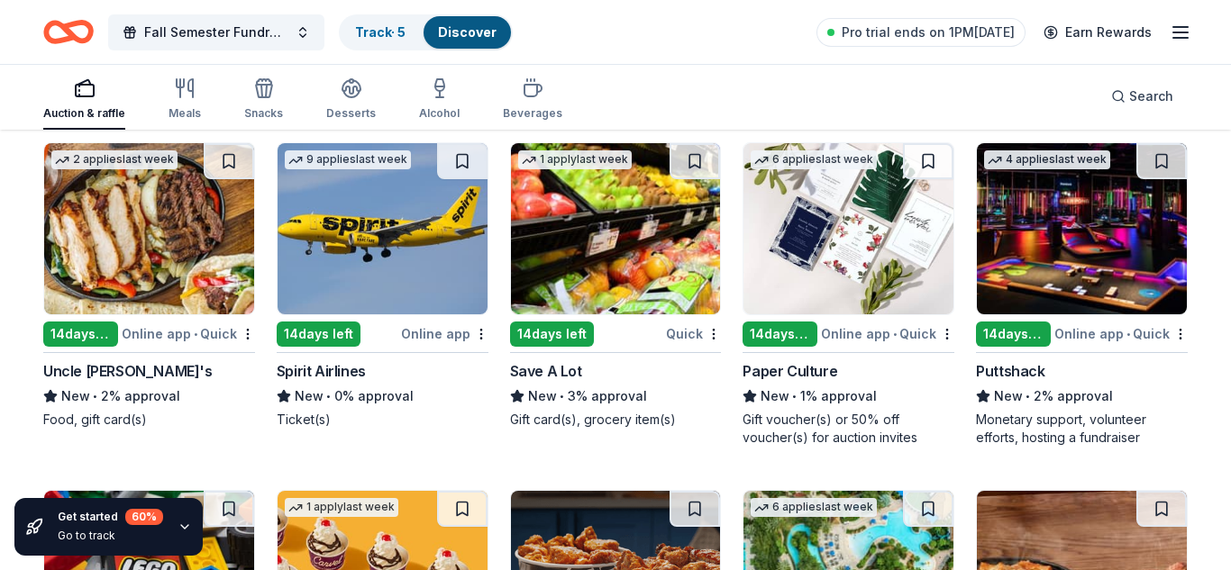
click at [1044, 255] on img at bounding box center [1082, 228] width 210 height 171
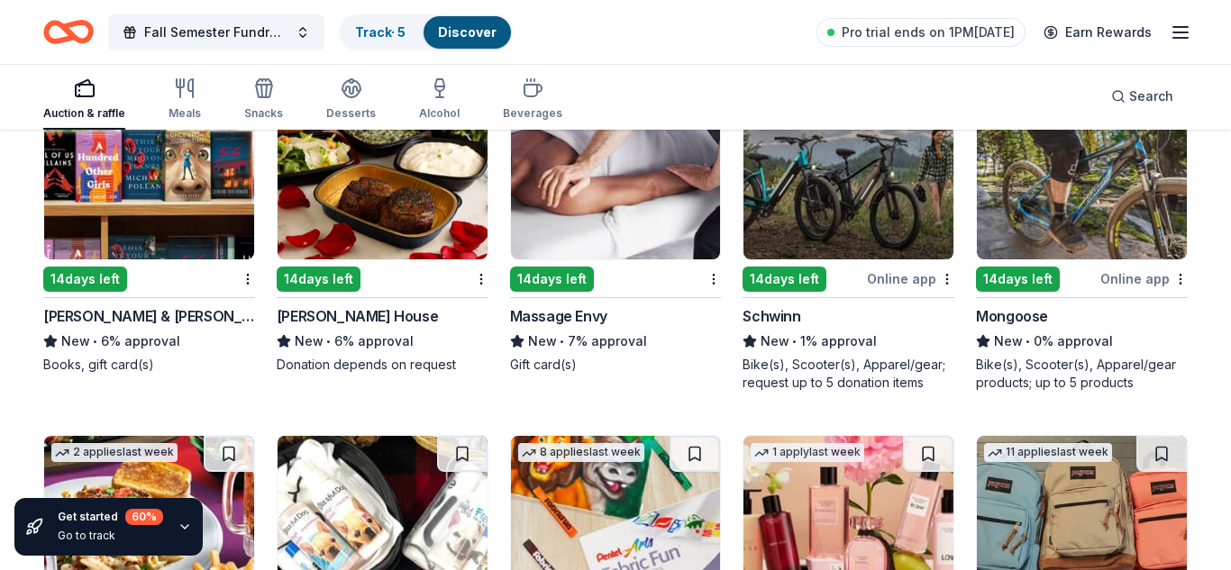
scroll to position [11961, 0]
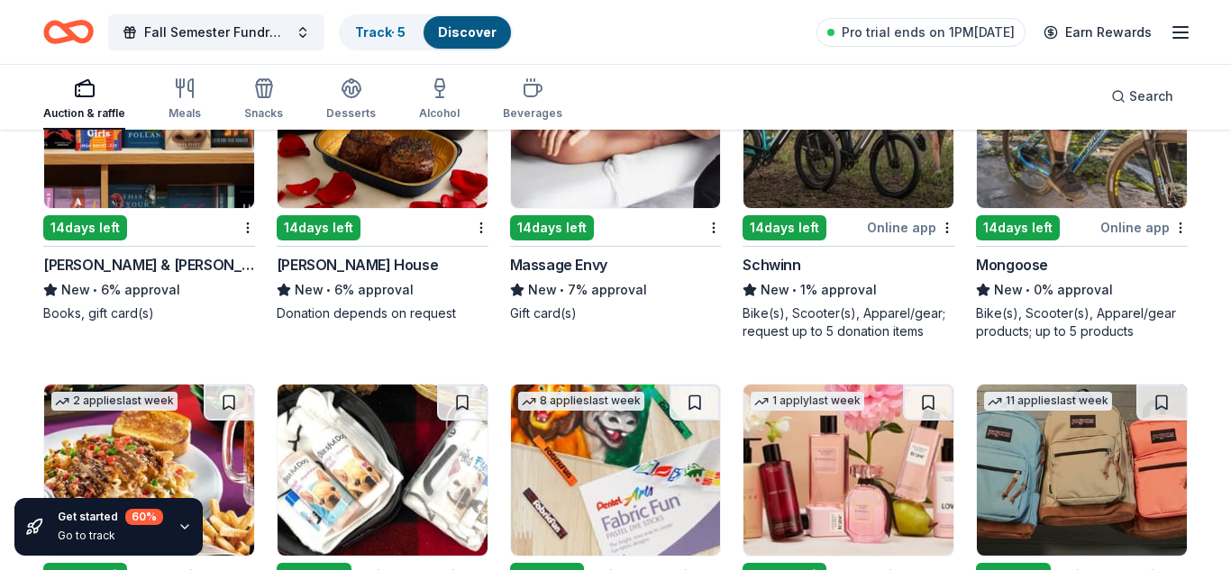
click at [486, 35] on link "Discover" at bounding box center [467, 31] width 59 height 15
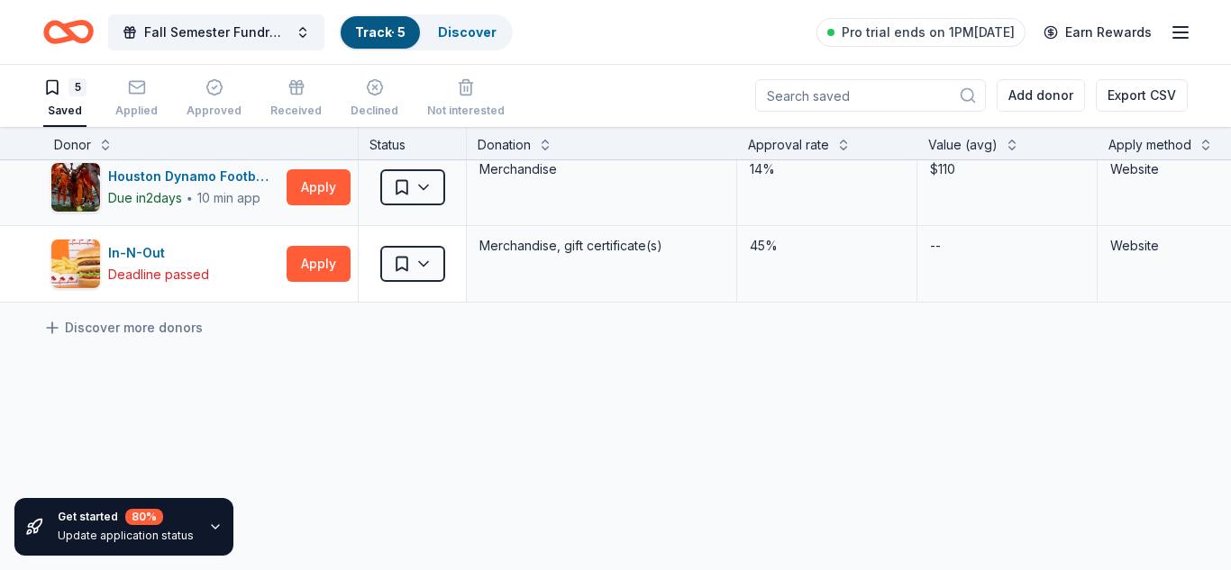
scroll to position [122, 0]
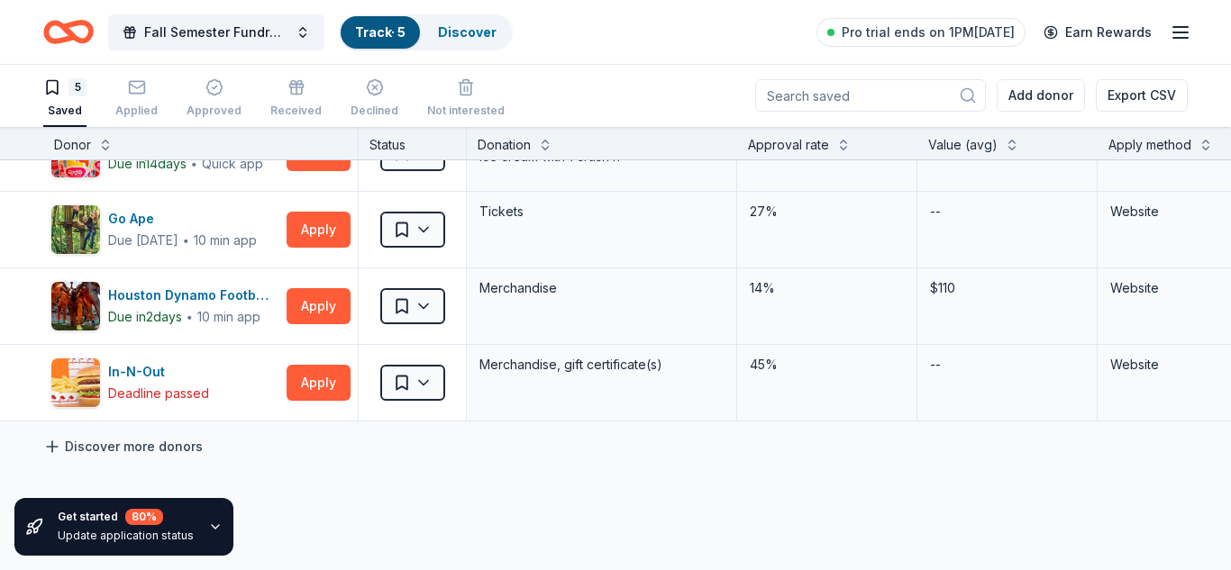
click at [145, 449] on link "Discover more donors" at bounding box center [123, 447] width 160 height 22
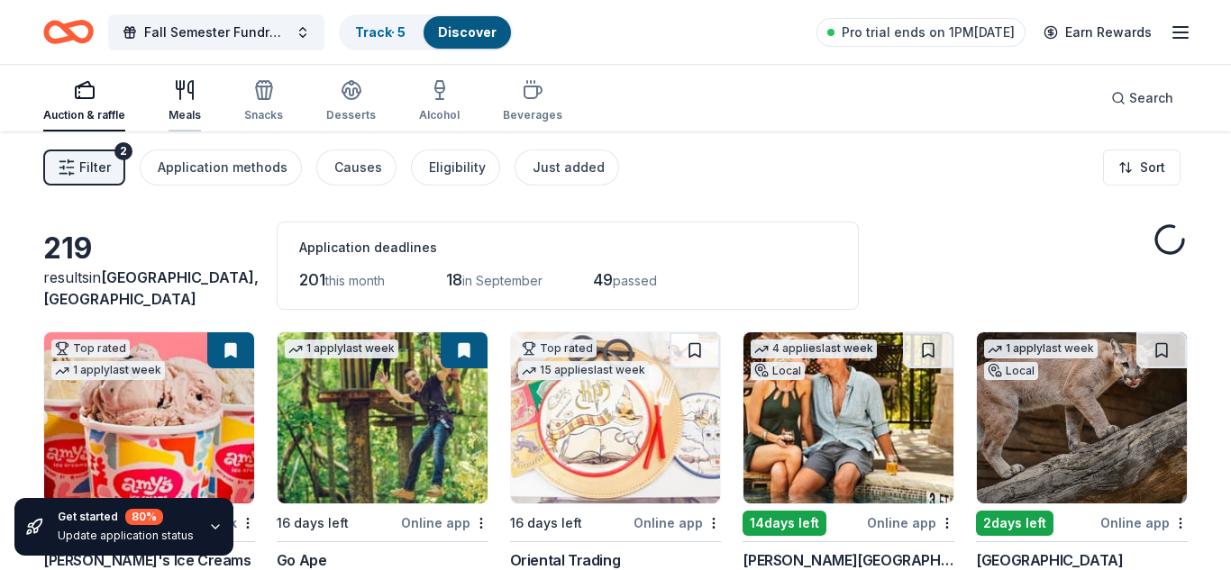
click at [187, 115] on div "Meals" at bounding box center [185, 115] width 32 height 14
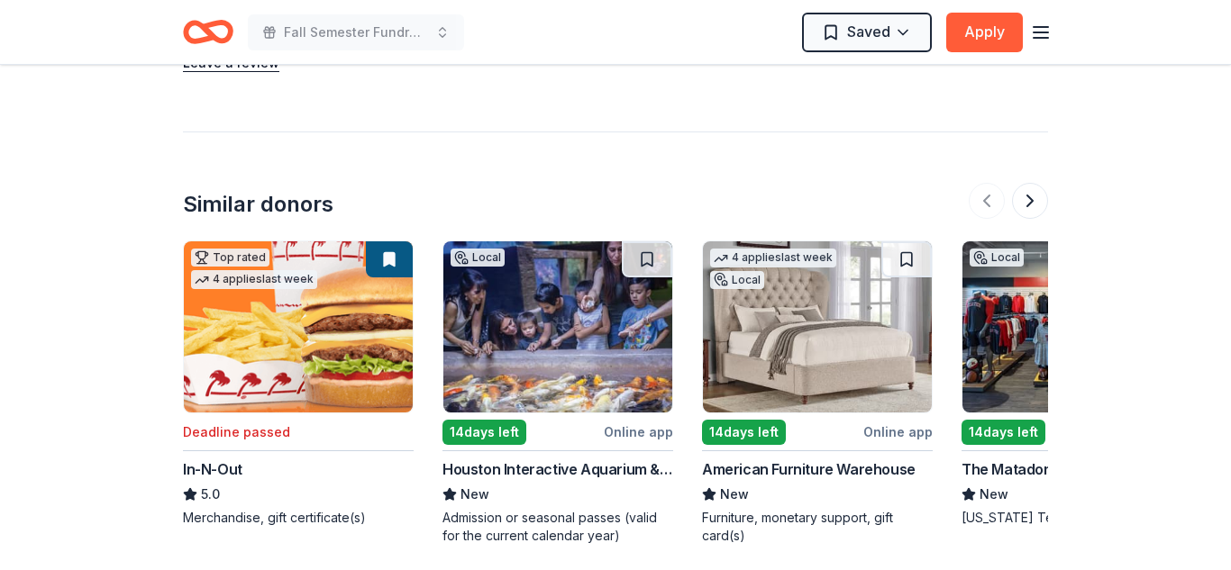
scroll to position [2084, 0]
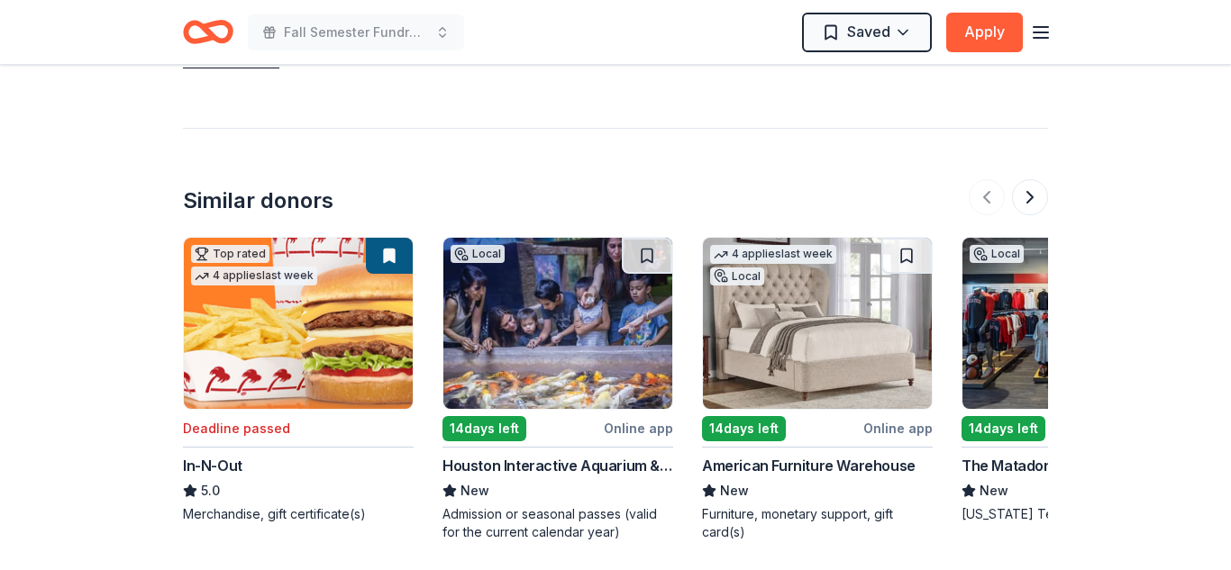
click at [579, 296] on img at bounding box center [557, 323] width 229 height 171
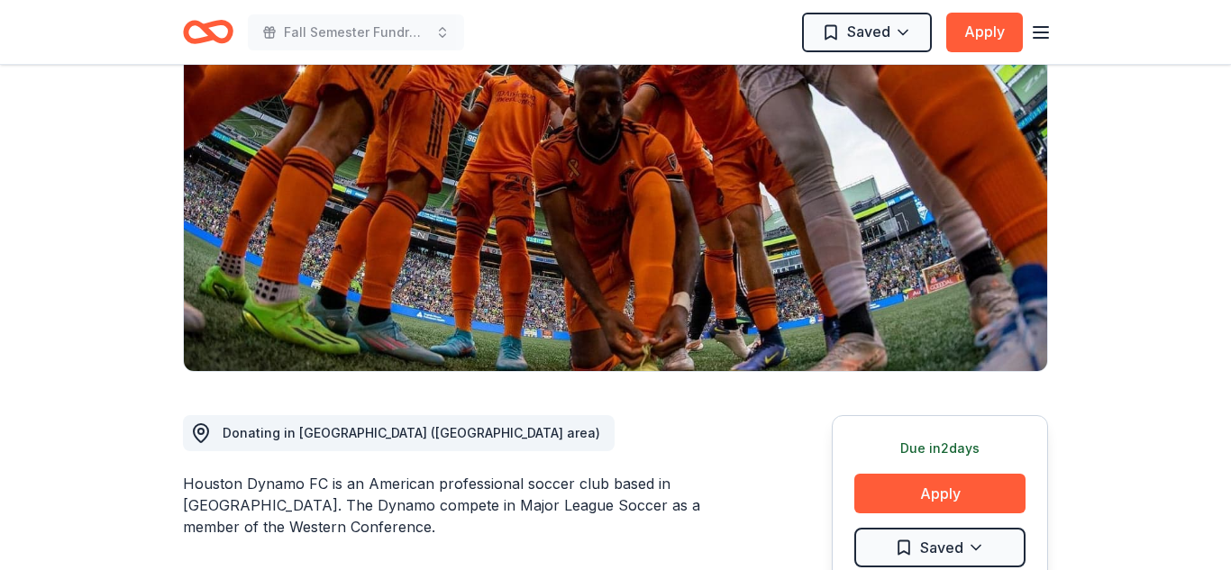
scroll to position [0, 0]
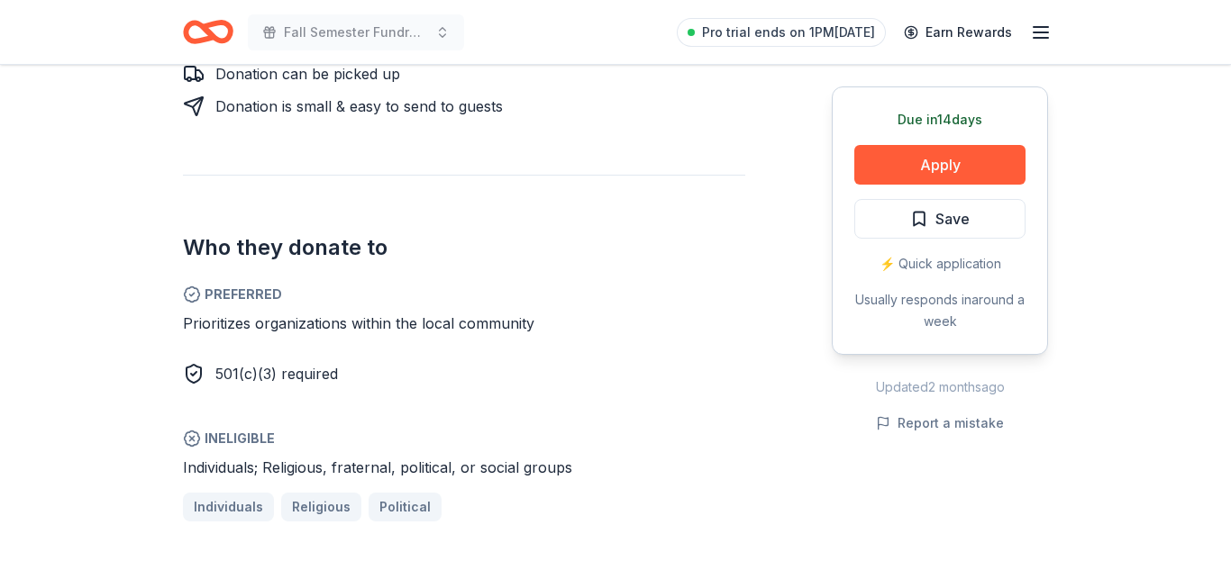
scroll to position [887, 0]
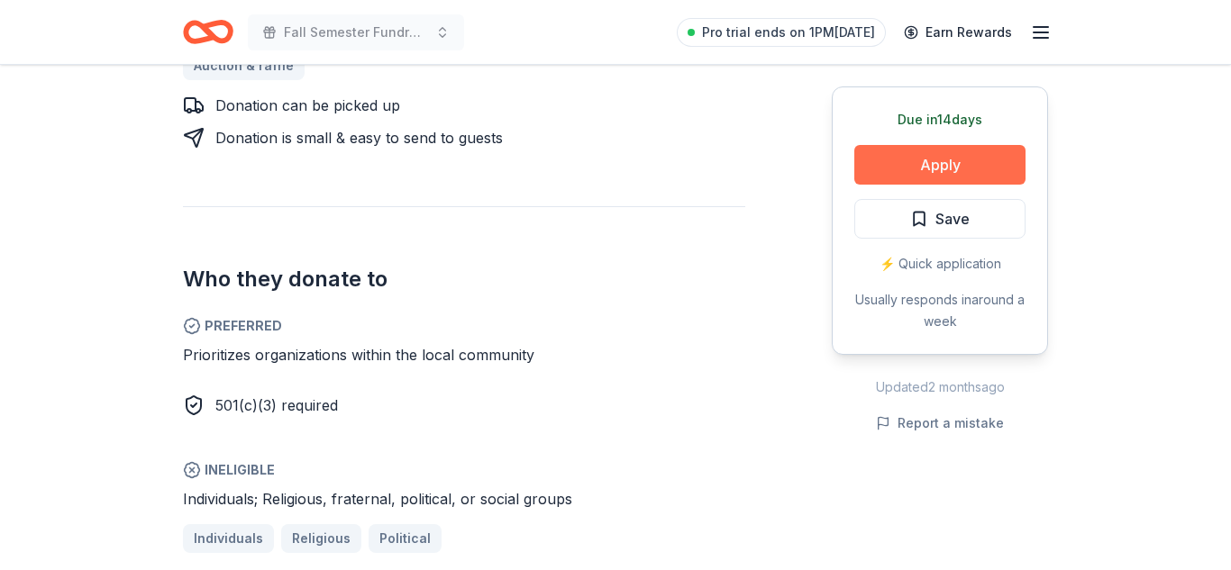
click at [893, 147] on button "Apply" at bounding box center [939, 165] width 171 height 40
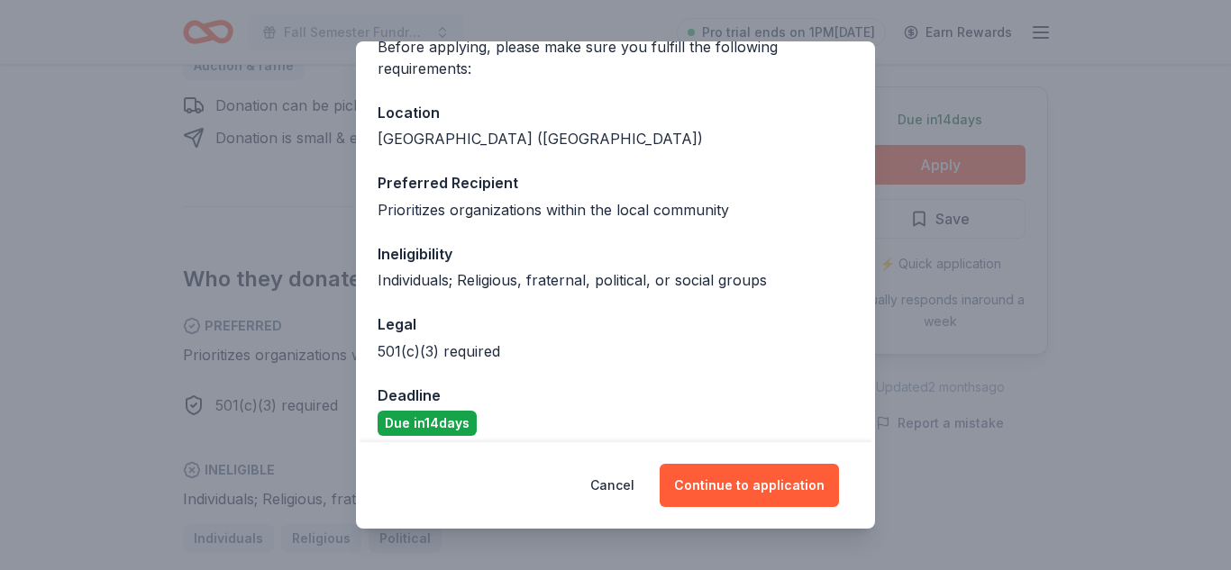
scroll to position [195, 0]
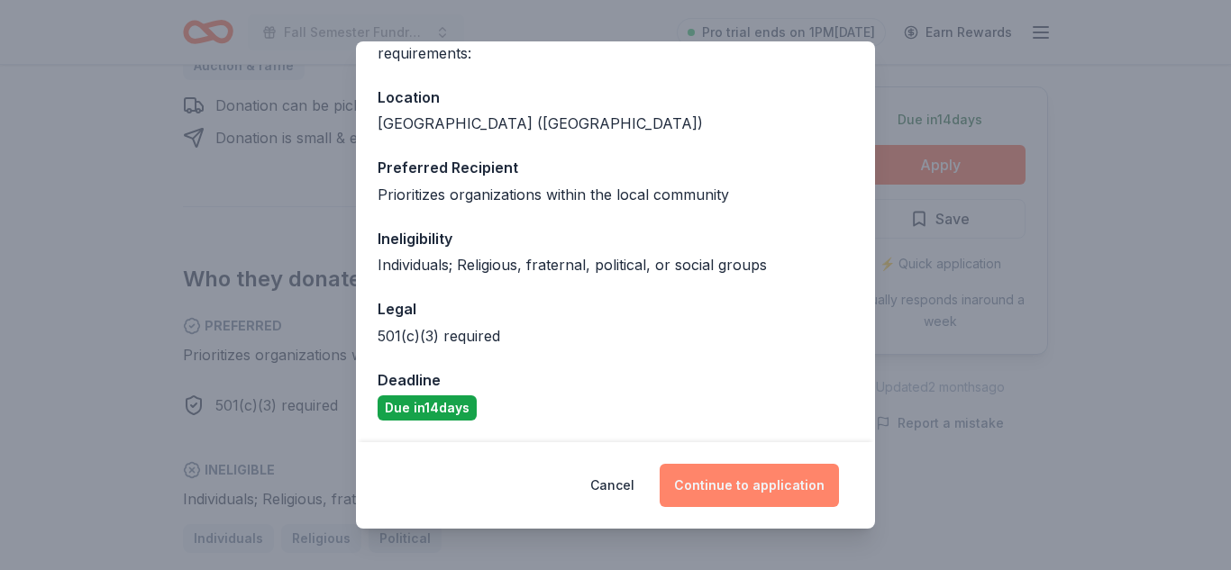
click at [724, 488] on button "Continue to application" at bounding box center [749, 485] width 179 height 43
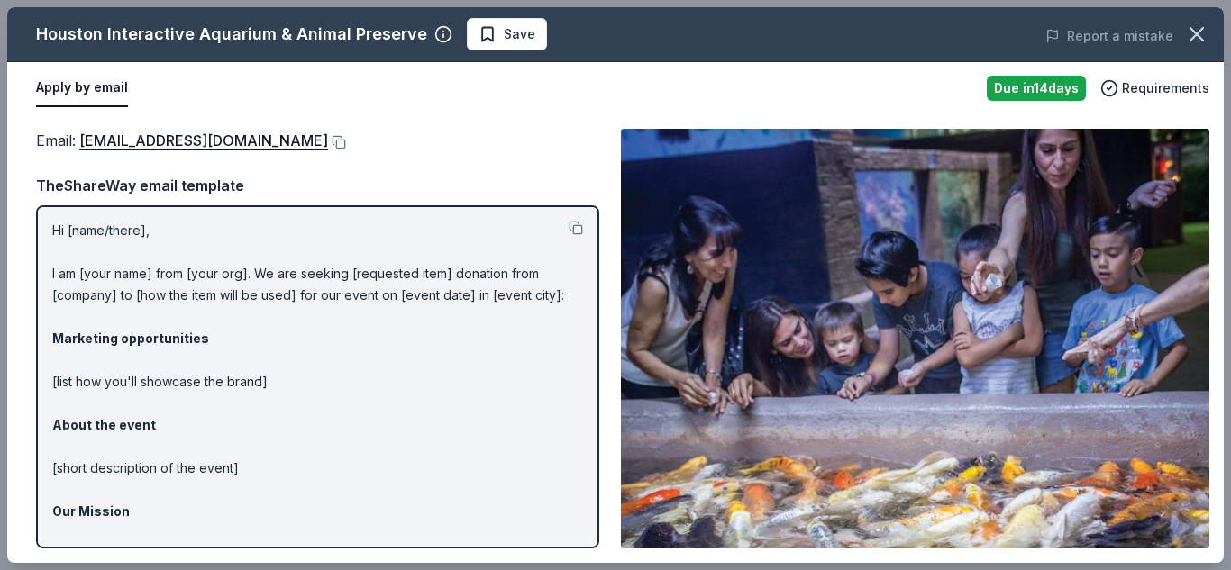
scroll to position [0, 0]
click at [328, 142] on button at bounding box center [337, 142] width 18 height 14
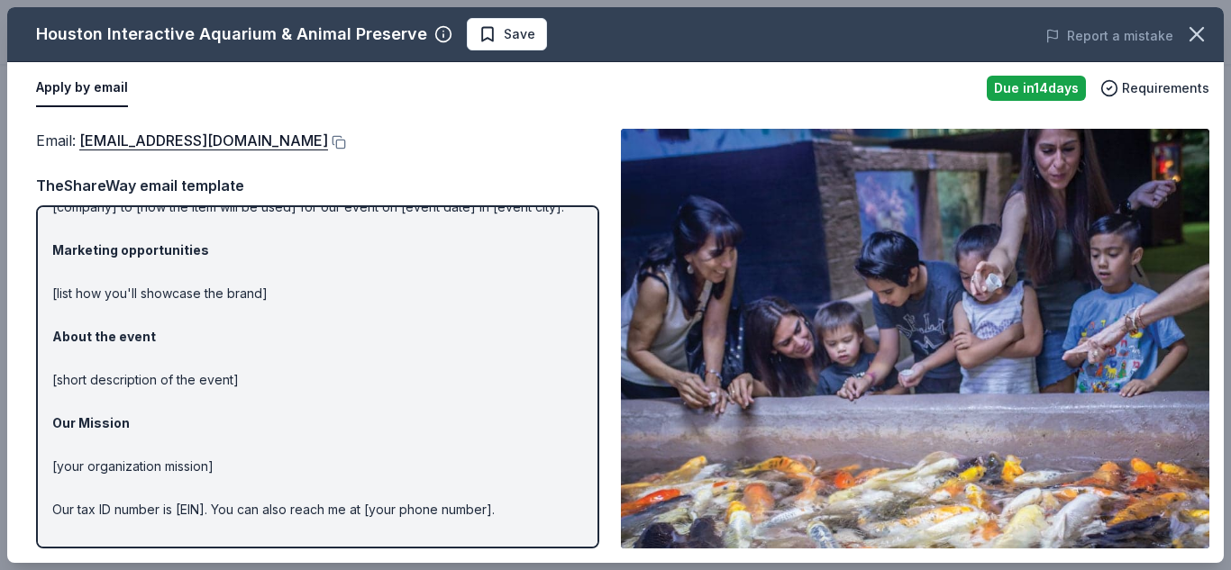
scroll to position [143, 0]
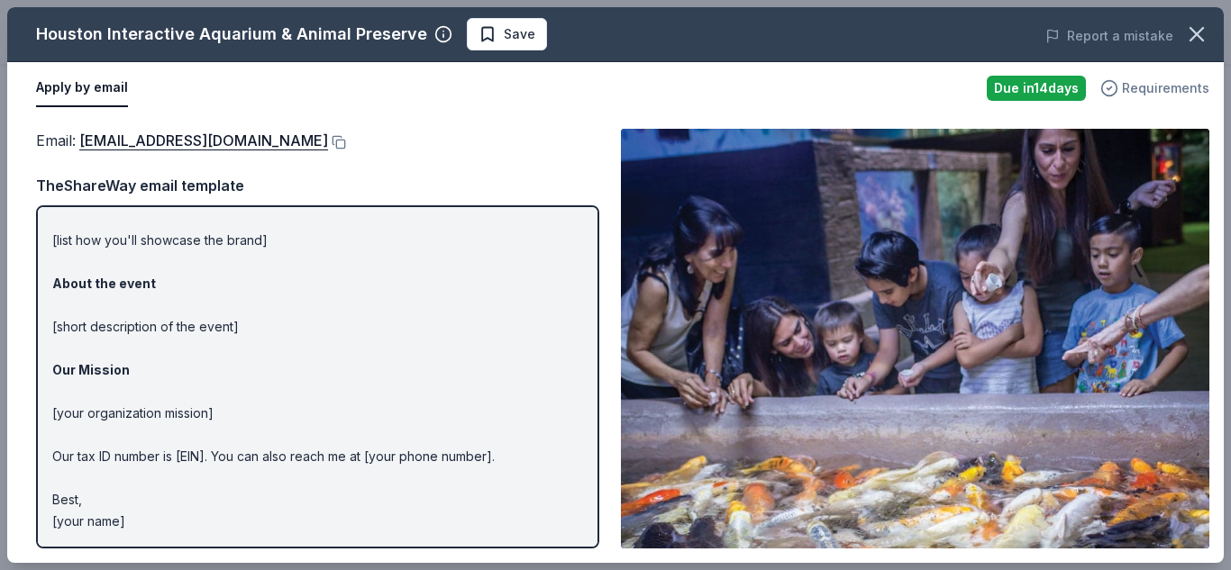
click at [1151, 90] on span "Requirements" at bounding box center [1165, 89] width 87 height 22
click at [793, 101] on div "Apply by email" at bounding box center [504, 88] width 936 height 38
click at [1201, 29] on icon "button" at bounding box center [1196, 34] width 13 height 13
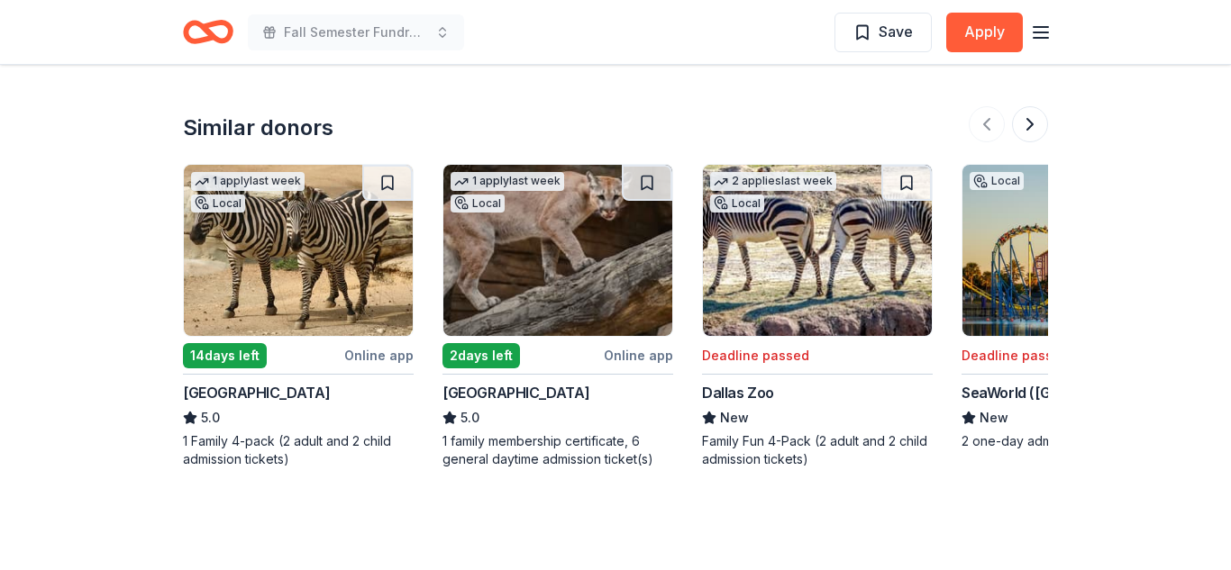
scroll to position [2054, 0]
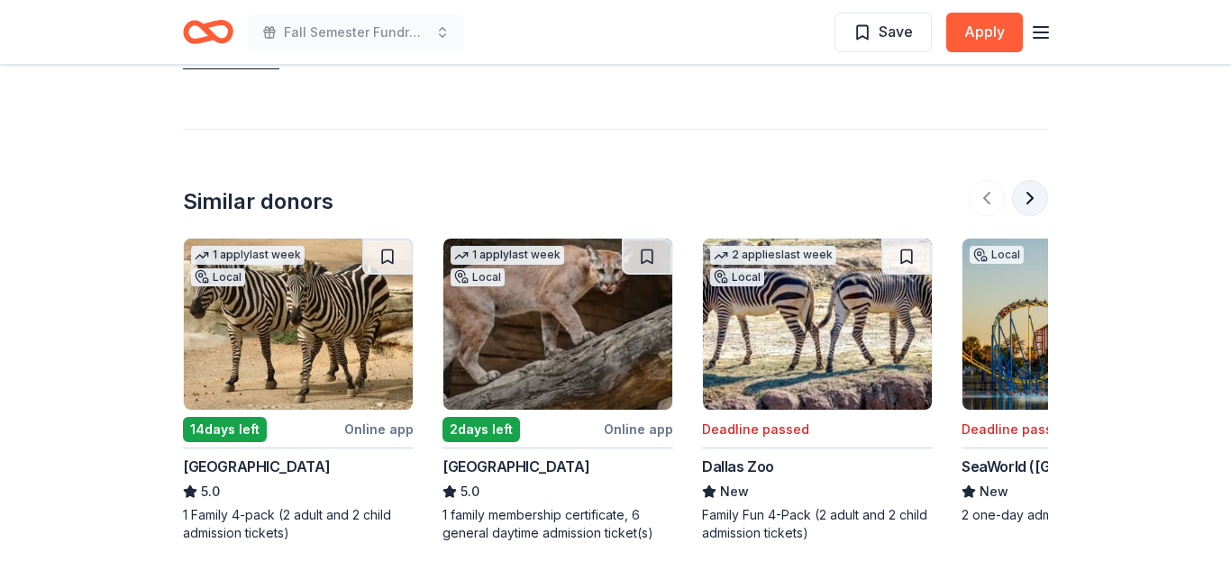
click at [1037, 197] on button at bounding box center [1030, 198] width 36 height 36
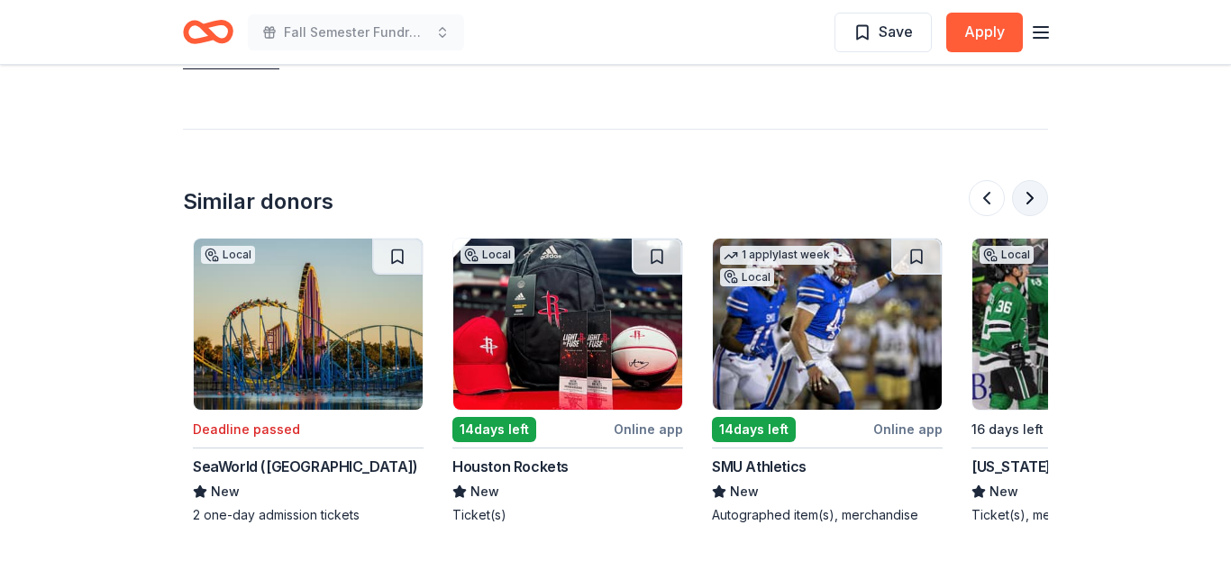
scroll to position [0, 779]
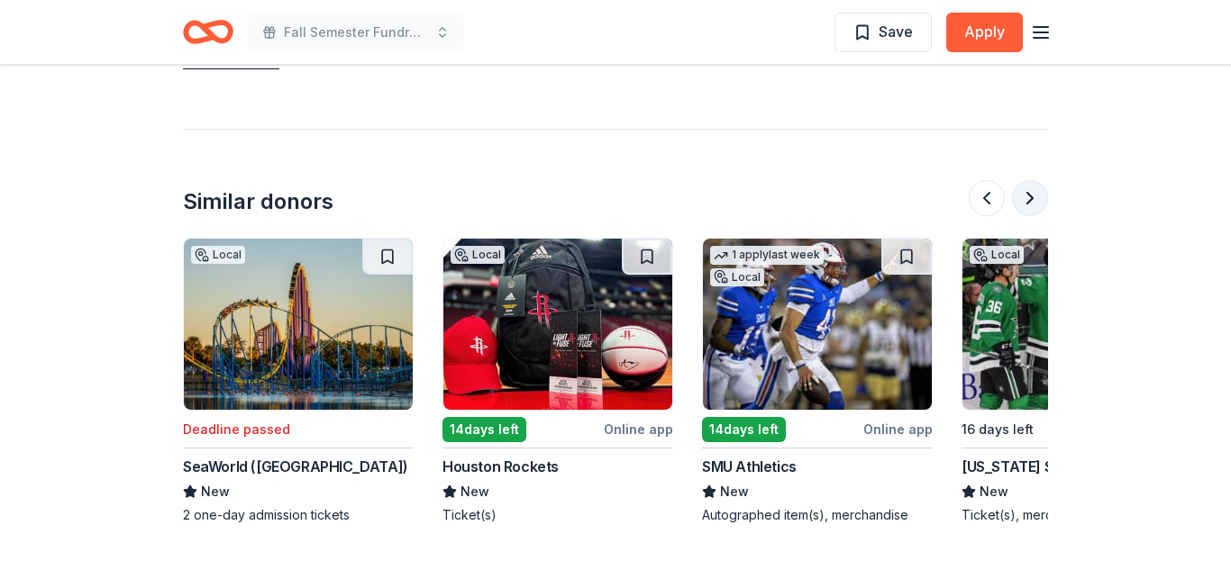
click at [1037, 197] on button at bounding box center [1030, 198] width 36 height 36
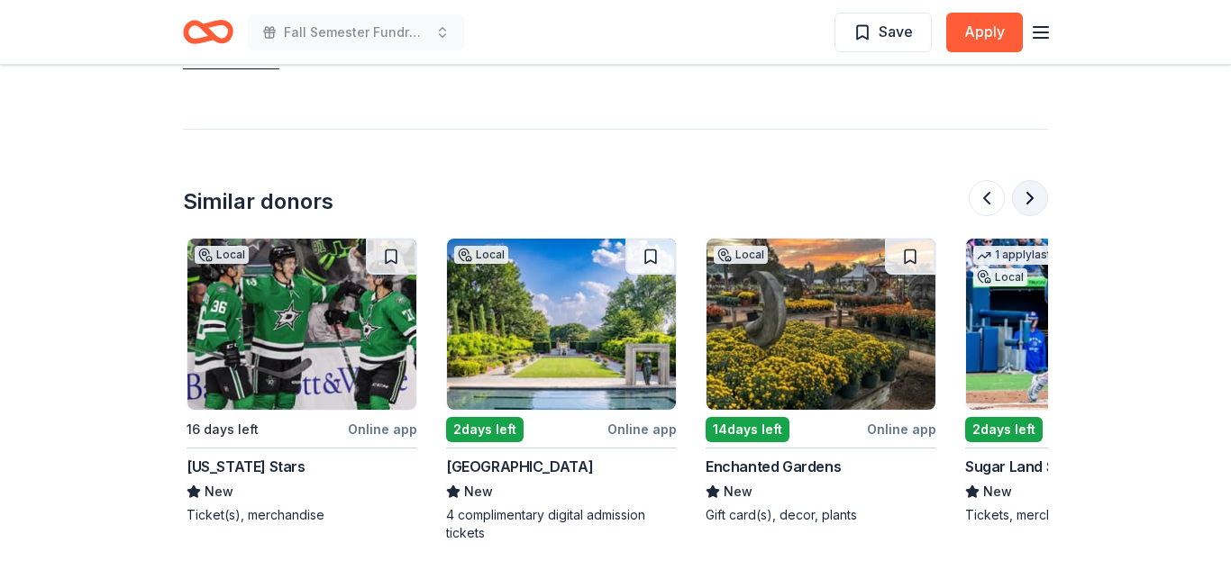
scroll to position [0, 1557]
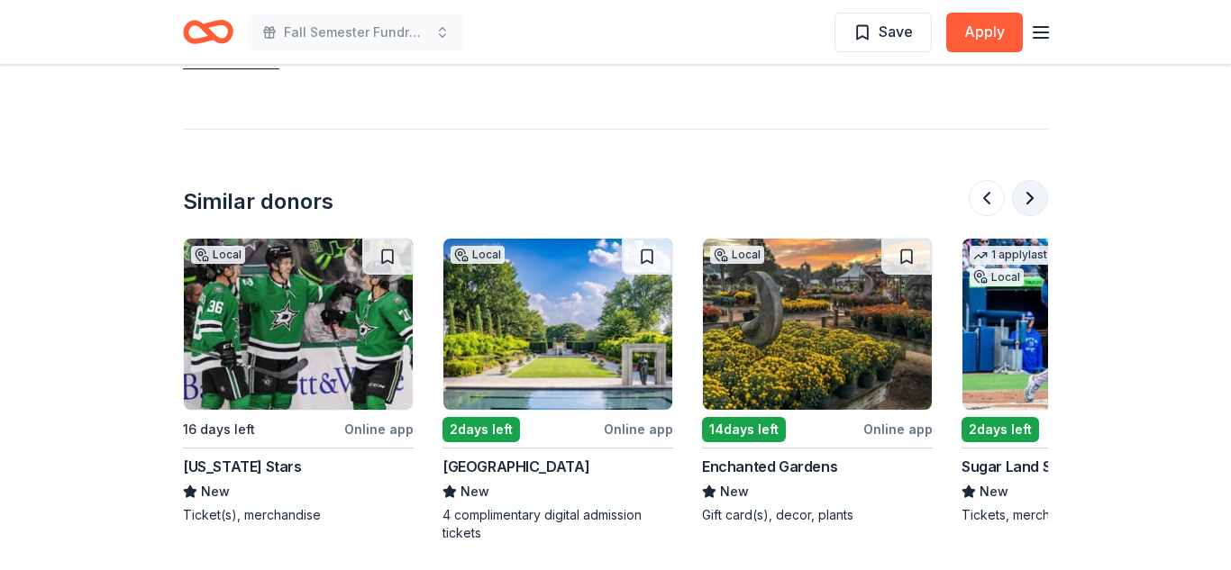
click at [1037, 197] on button at bounding box center [1030, 198] width 36 height 36
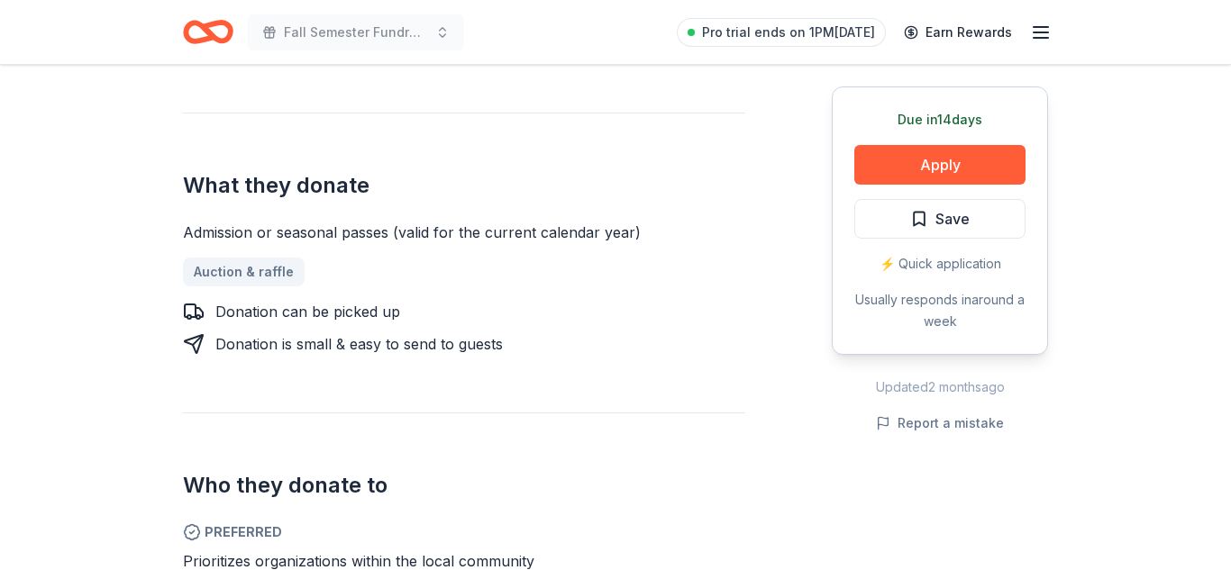
scroll to position [0, 0]
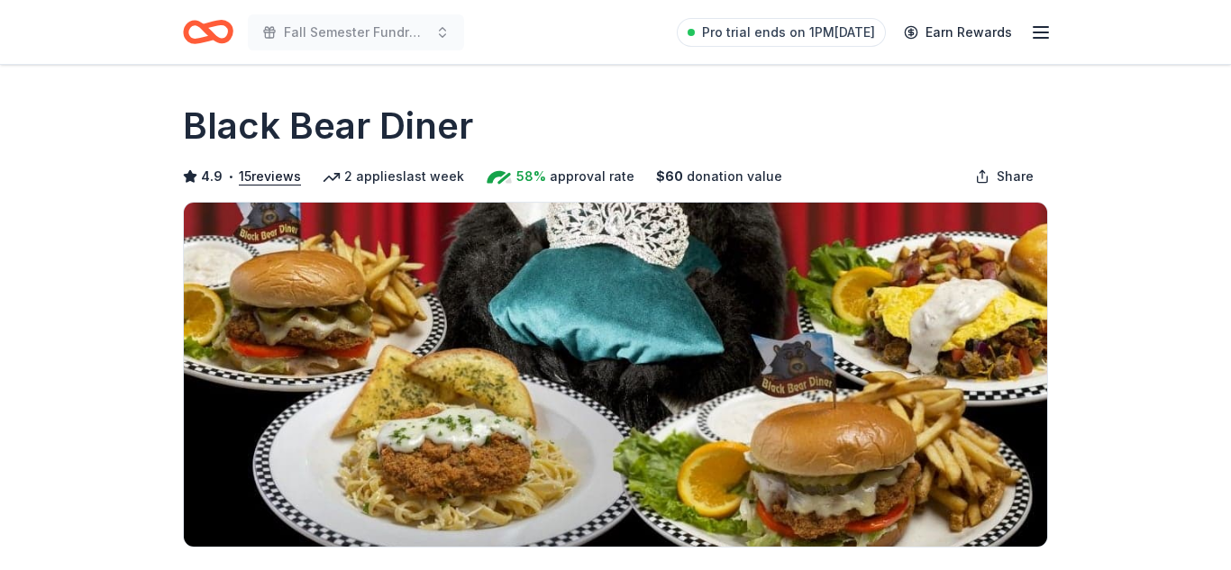
scroll to position [248, 0]
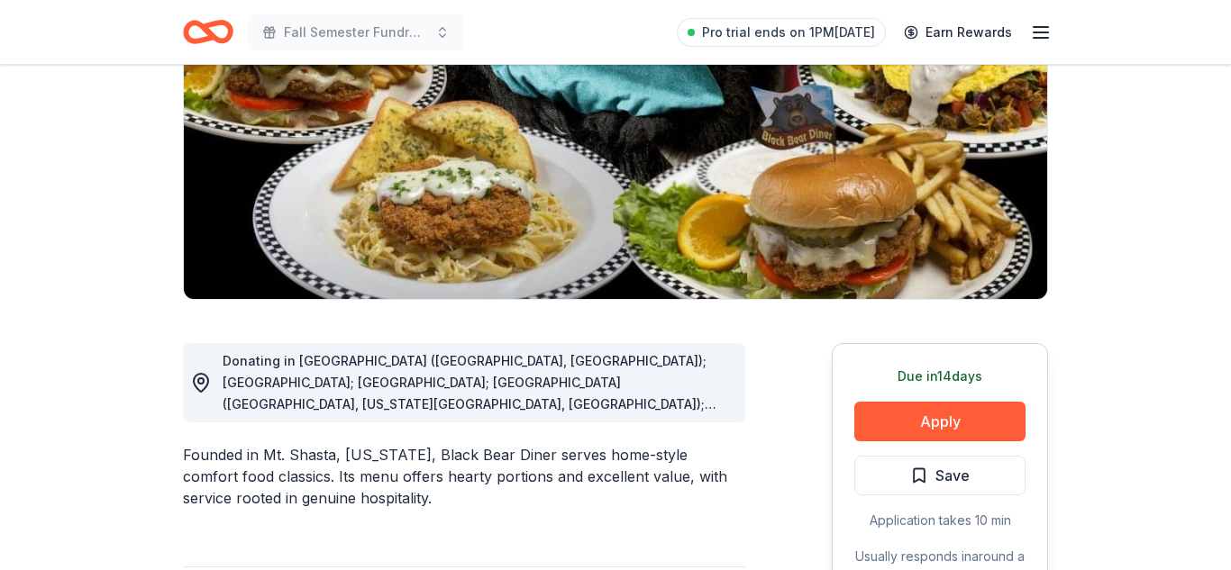
click at [718, 402] on span "Donating in AR (Fayetteville, North Little Rock); AZ; CA; CO (Aurora, Colorado …" at bounding box center [476, 512] width 506 height 318
click at [708, 409] on span "Donating in AR (Fayetteville, North Little Rock); AZ; CA; CO (Aurora, Colorado …" at bounding box center [476, 512] width 506 height 318
click at [714, 405] on span "Donating in AR (Fayetteville, North Little Rock); AZ; CA; CO (Aurora, Colorado …" at bounding box center [476, 512] width 506 height 318
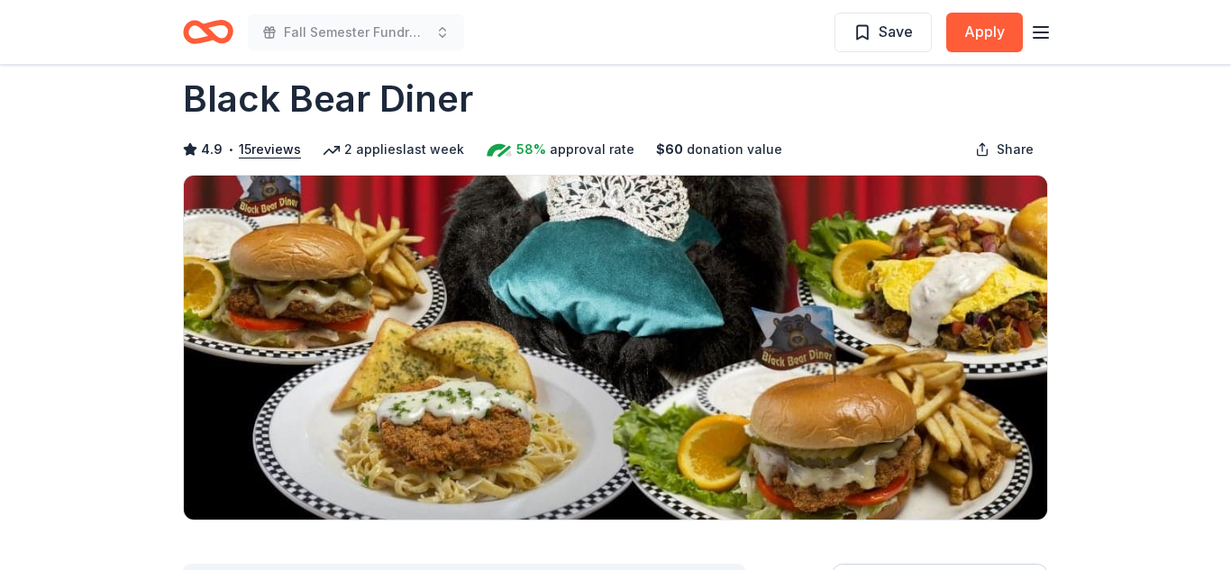
scroll to position [0, 0]
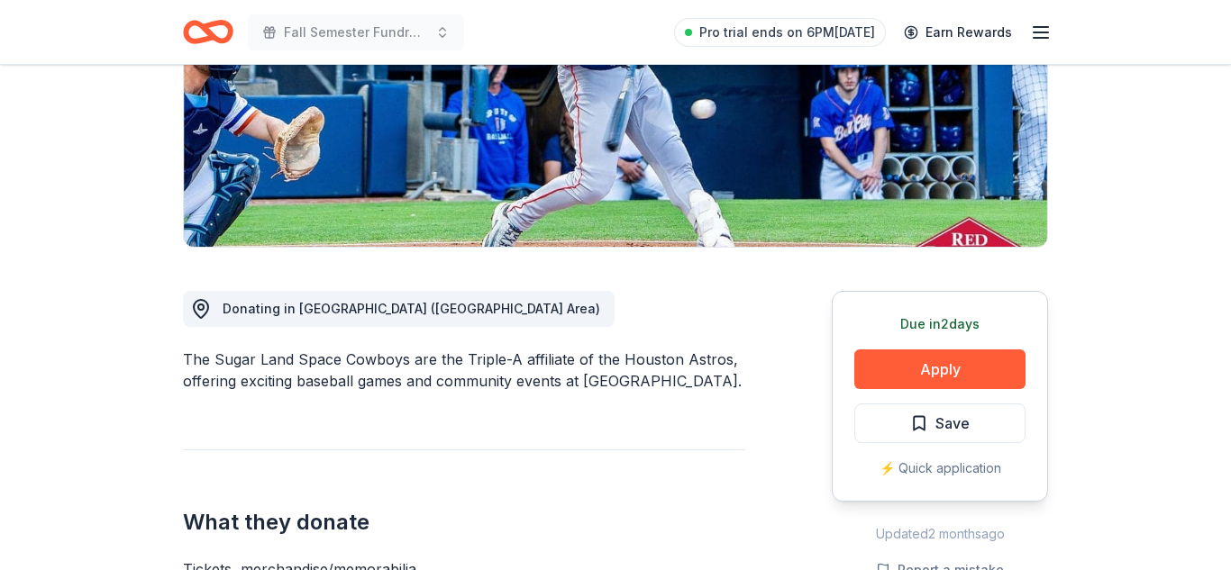
scroll to position [87, 0]
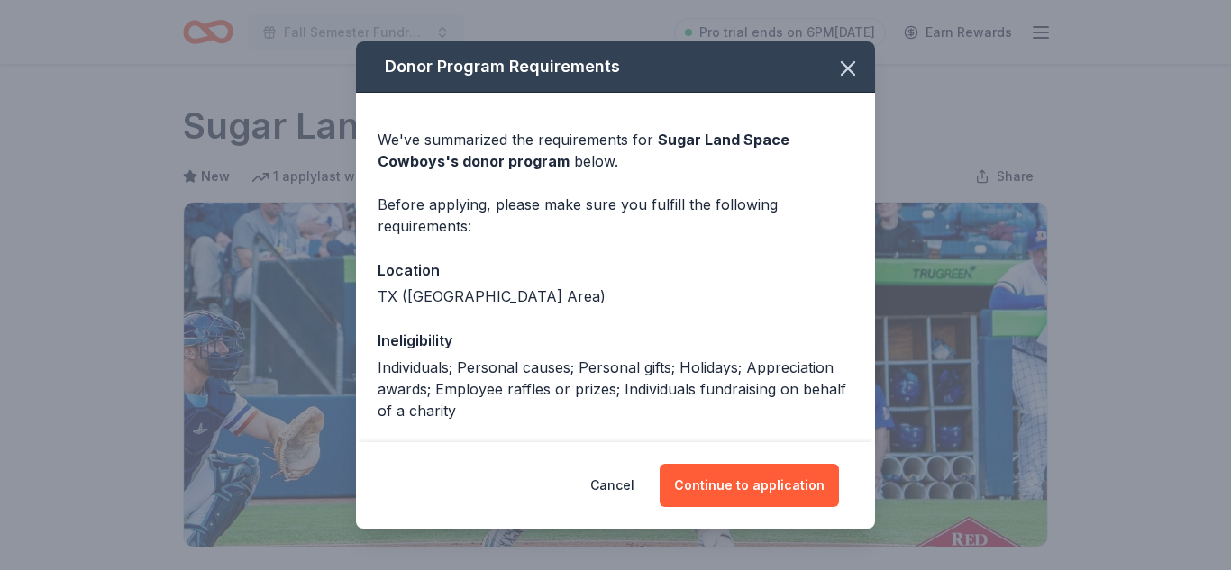
scroll to position [274, 0]
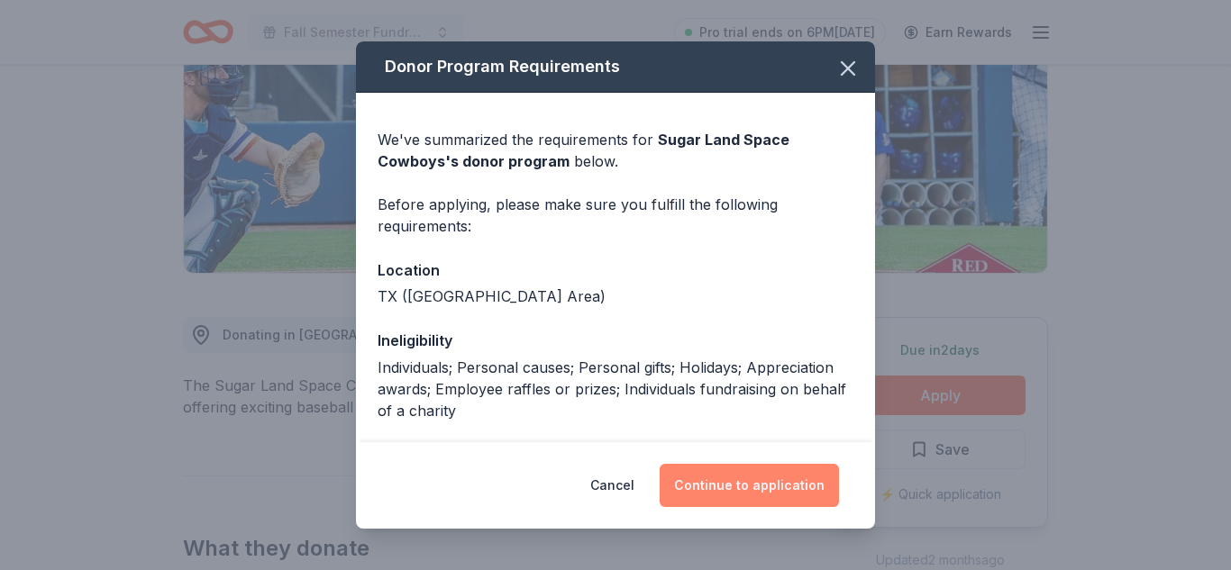
click at [758, 487] on button "Continue to application" at bounding box center [749, 485] width 179 height 43
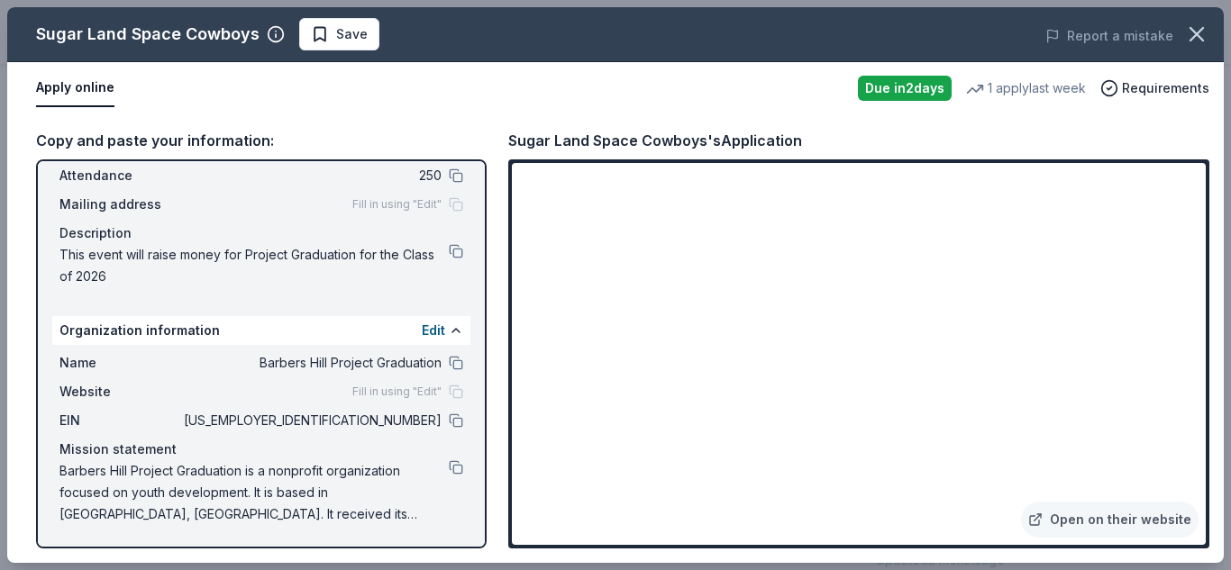
scroll to position [0, 0]
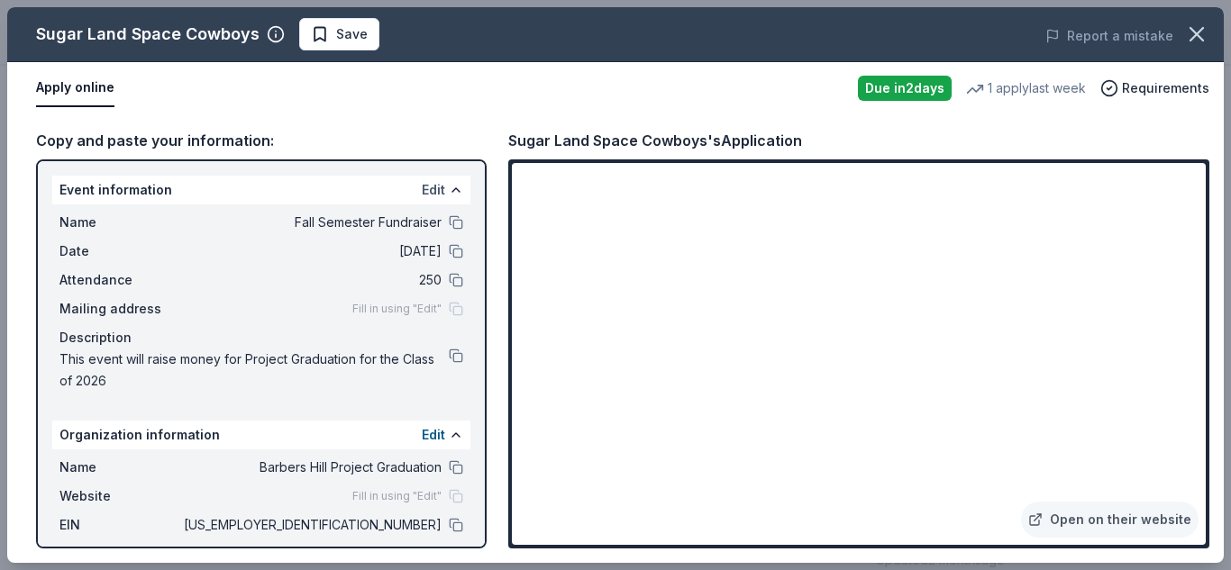
click at [436, 187] on button "Edit" at bounding box center [433, 190] width 23 height 22
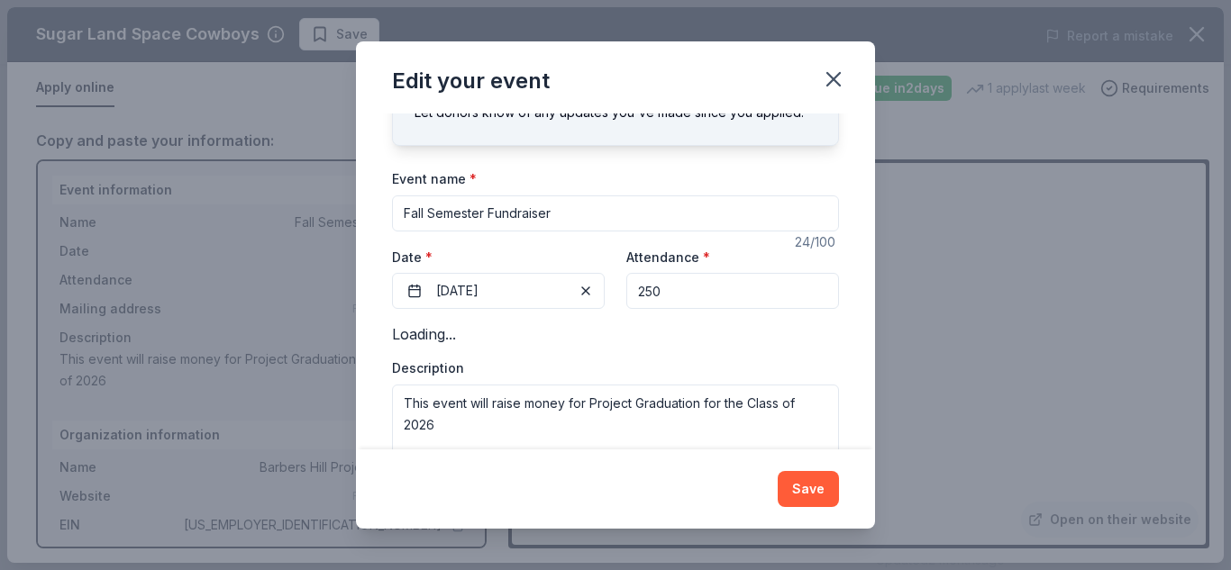
scroll to position [135, 0]
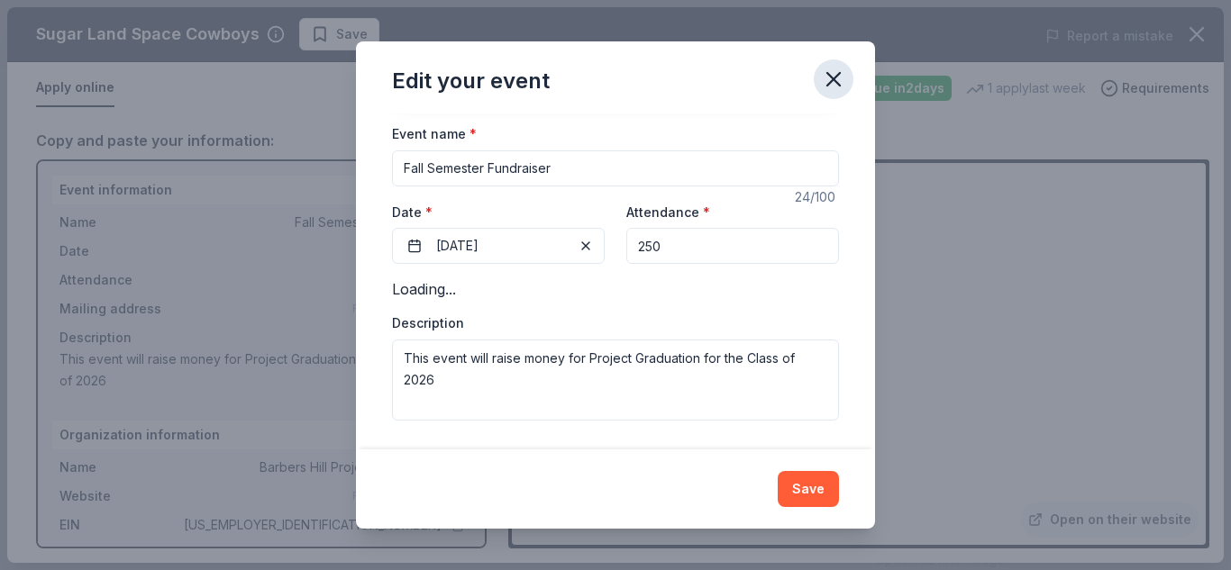
click at [833, 80] on icon "button" at bounding box center [833, 79] width 13 height 13
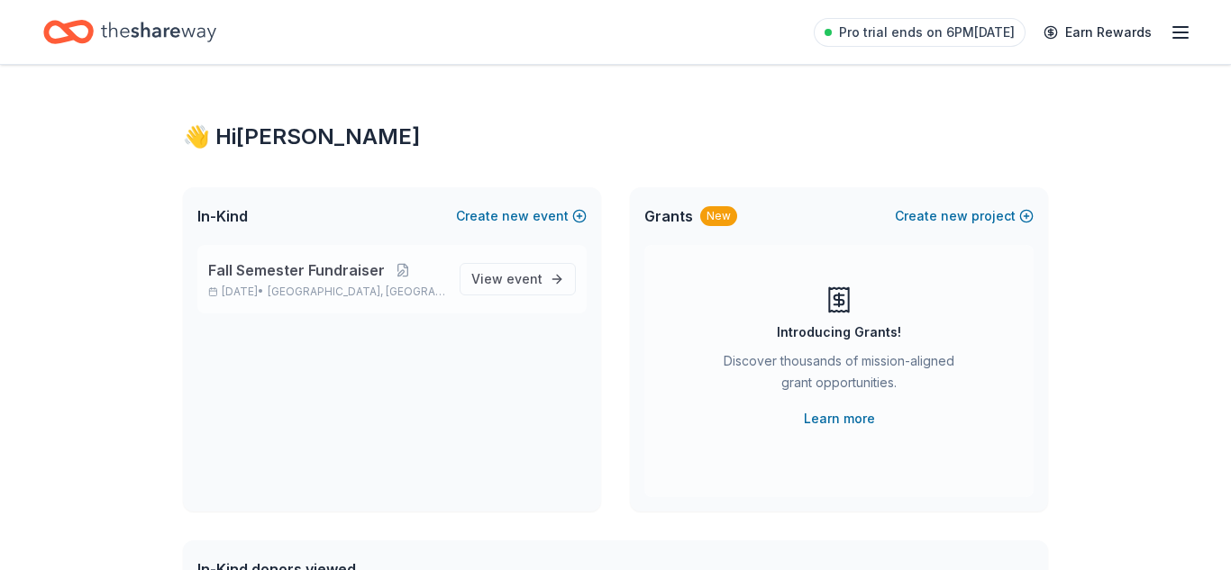
click at [290, 277] on span "Fall Semester Fundraiser" at bounding box center [296, 271] width 177 height 22
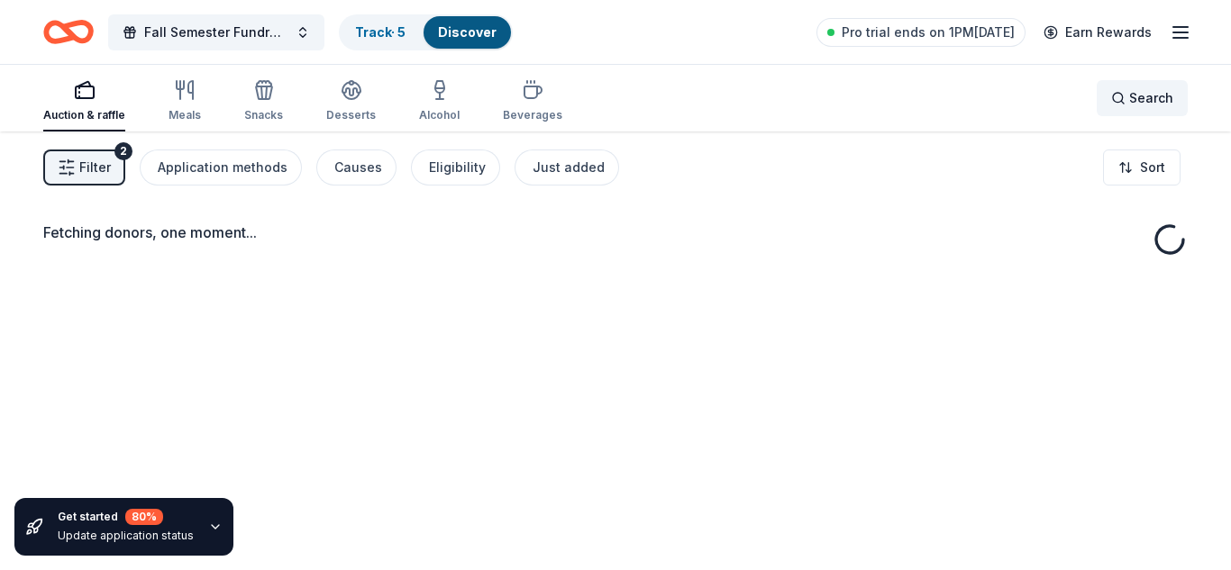
click at [1125, 99] on div "Search" at bounding box center [1142, 98] width 62 height 22
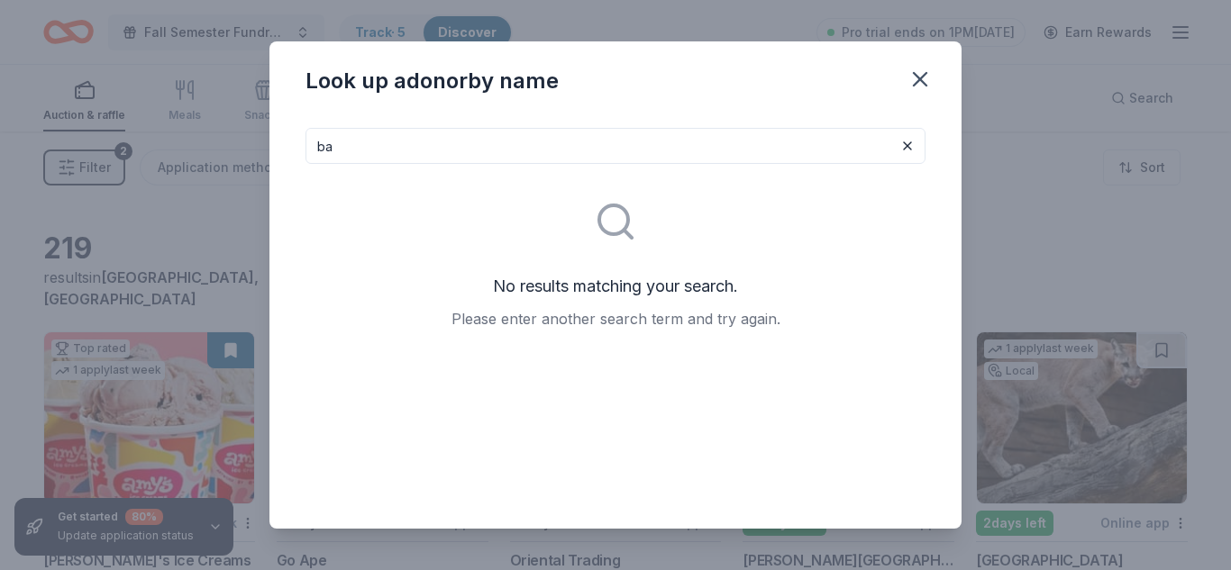
type input "b"
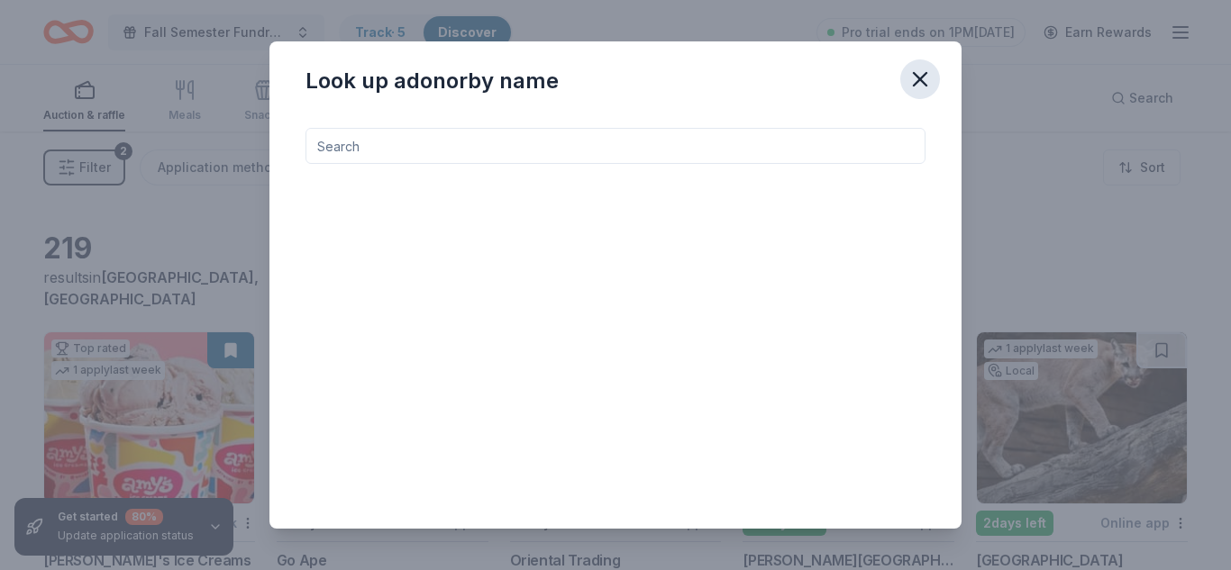
click at [914, 84] on icon "button" at bounding box center [920, 79] width 13 height 13
